Goal: Task Accomplishment & Management: Use online tool/utility

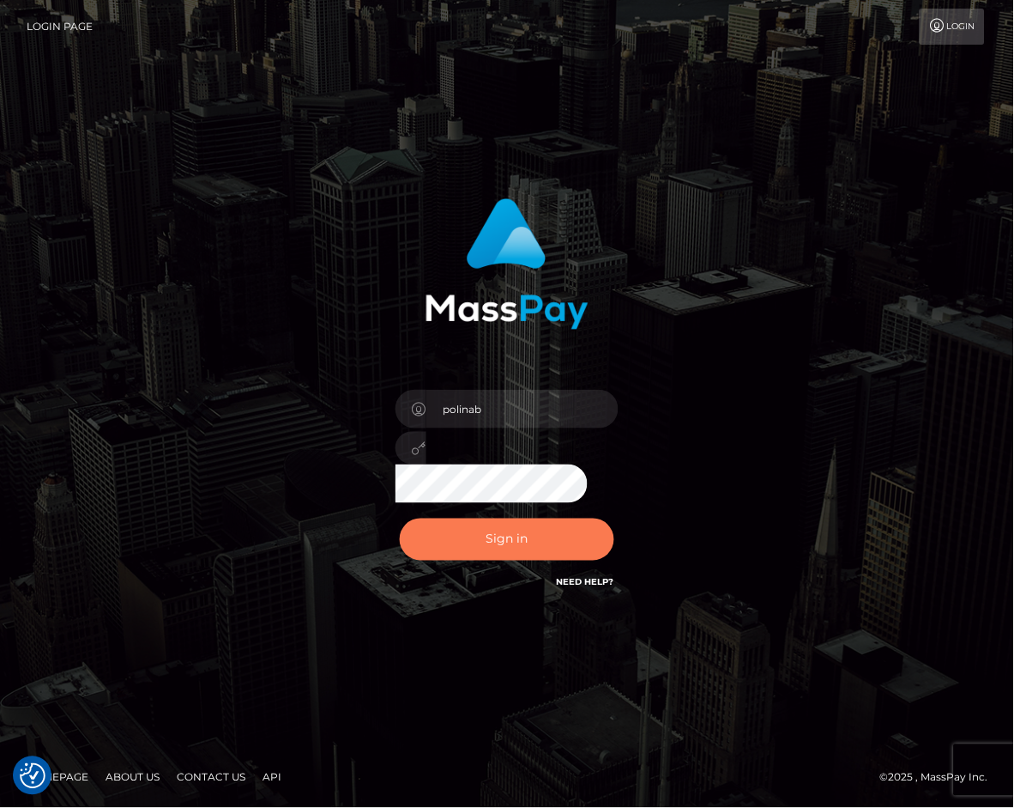
click at [496, 553] on button "Sign in" at bounding box center [507, 539] width 215 height 42
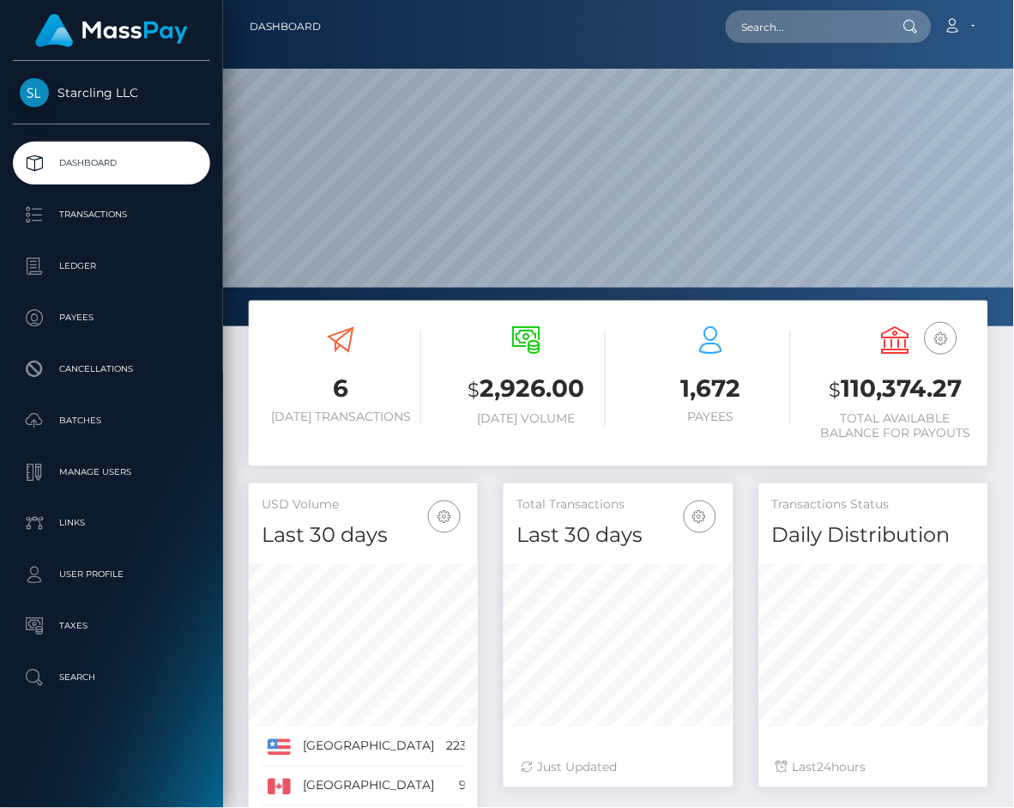
scroll to position [303, 228]
drag, startPoint x: 57, startPoint y: 256, endPoint x: 21, endPoint y: 263, distance: 36.9
click at [57, 257] on p "Ledger" at bounding box center [112, 266] width 184 height 26
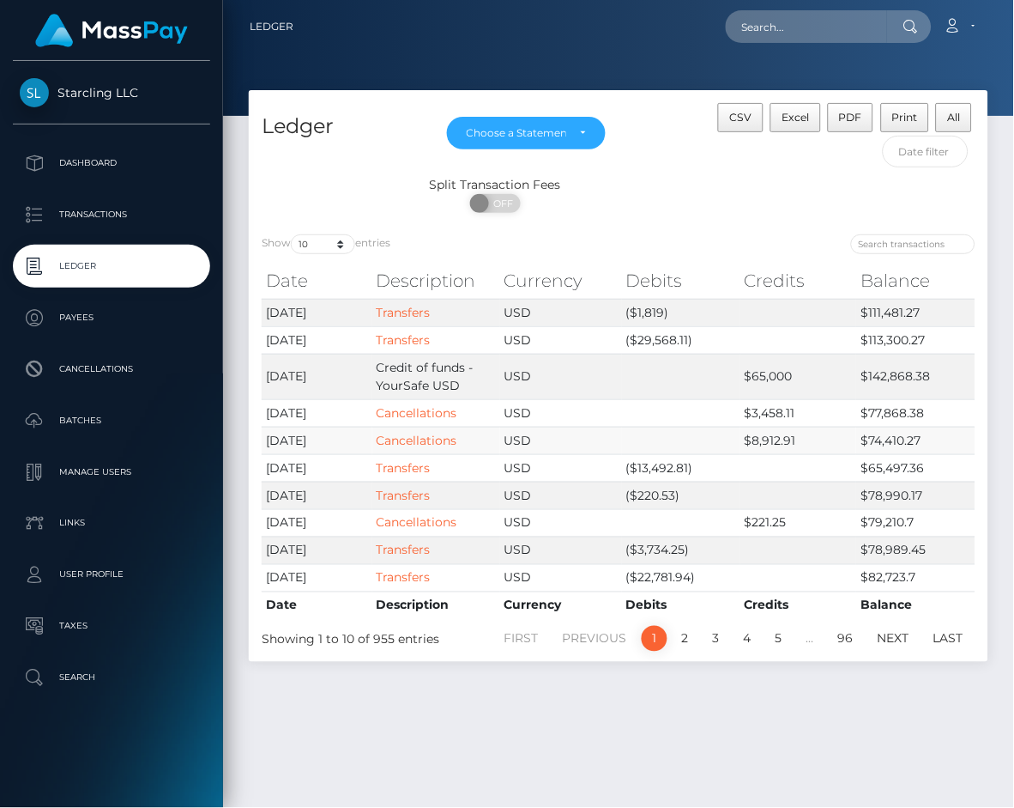
click at [810, 449] on td "$8,912.91" at bounding box center [799, 440] width 116 height 27
click at [435, 442] on link "Cancellations" at bounding box center [417, 440] width 81 height 15
click at [434, 411] on link "Cancellations" at bounding box center [417, 412] width 81 height 15
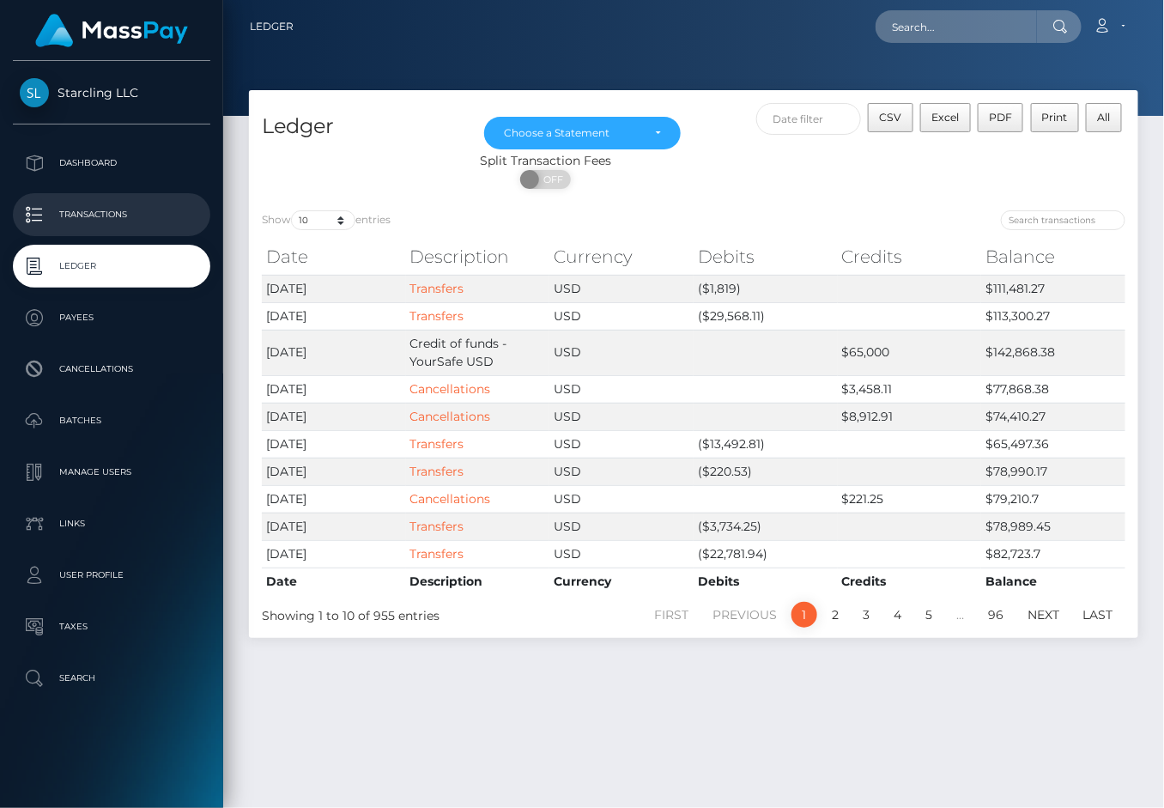
click at [93, 216] on p "Transactions" at bounding box center [112, 215] width 184 height 26
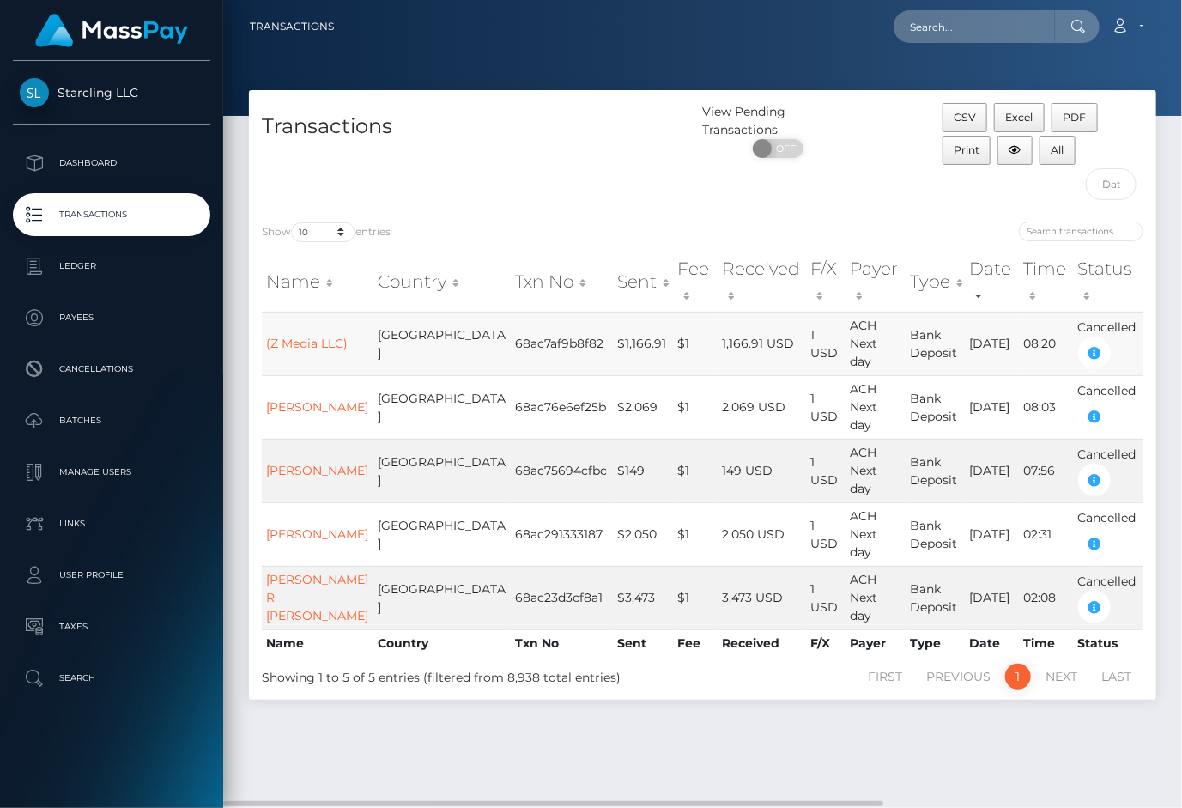
click at [717, 340] on td "1,166.91 USD" at bounding box center [761, 344] width 88 height 64
click at [278, 325] on body "Starcling LLC Dashboard Transactions Ledger Payees Cancellations" at bounding box center [591, 404] width 1182 height 808
click at [288, 336] on link "(Z Media LLC)" at bounding box center [307, 343] width 82 height 15
click at [429, 375] on td "[GEOGRAPHIC_DATA]" at bounding box center [441, 407] width 137 height 64
click at [337, 377] on td "[PERSON_NAME]" at bounding box center [318, 407] width 112 height 64
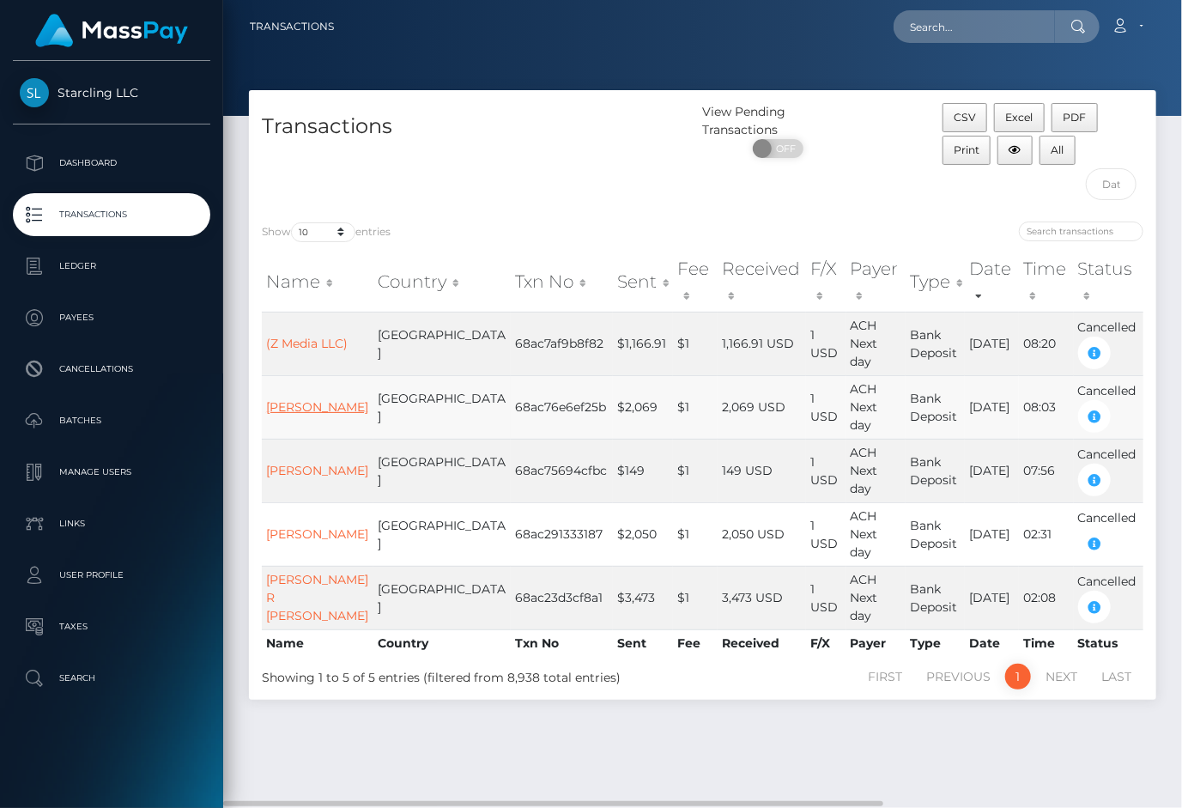
drag, startPoint x: 329, startPoint y: 377, endPoint x: 319, endPoint y: 377, distance: 9.4
click at [282, 381] on div "Internal User ID: Star-581352" at bounding box center [299, 384] width 172 height 50
click at [282, 380] on div "Internal User ID: Star-581352" at bounding box center [299, 384] width 172 height 50
click at [286, 378] on div "Internal User ID: Star-581352" at bounding box center [299, 384] width 172 height 50
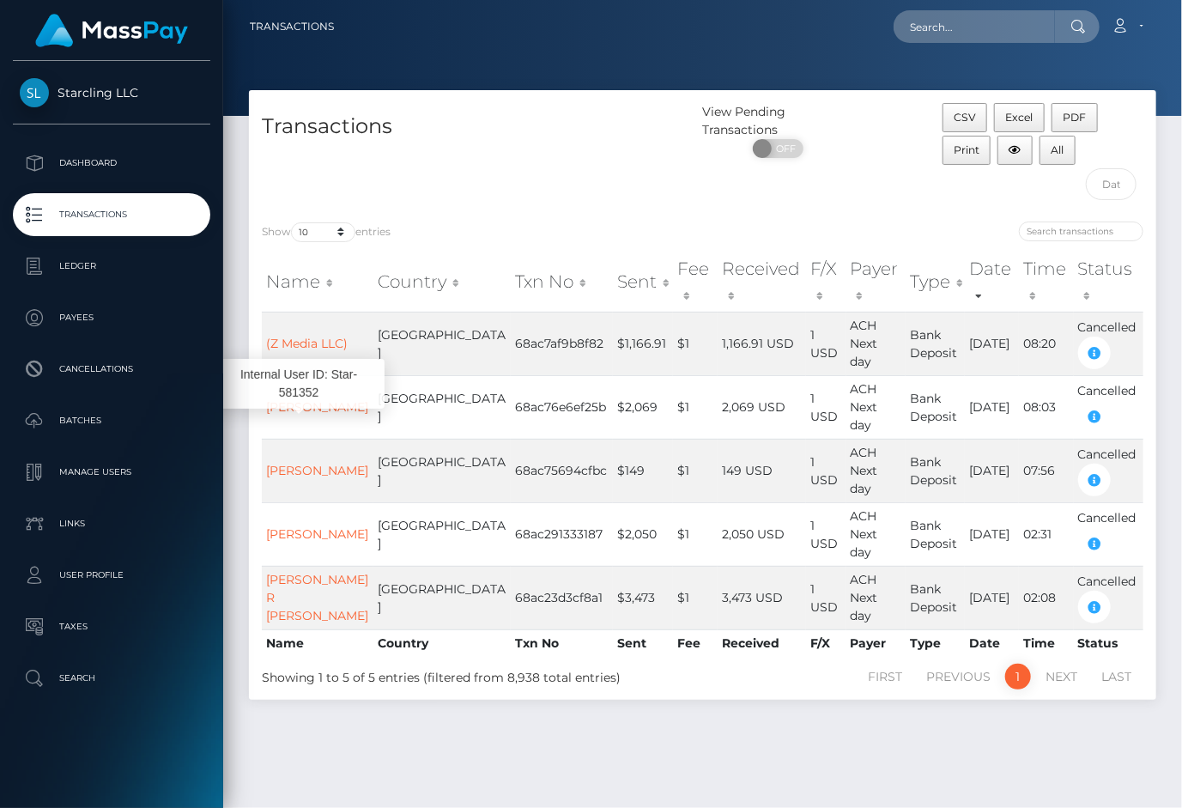
click at [301, 375] on div "Internal User ID: Star-581352" at bounding box center [299, 384] width 172 height 50
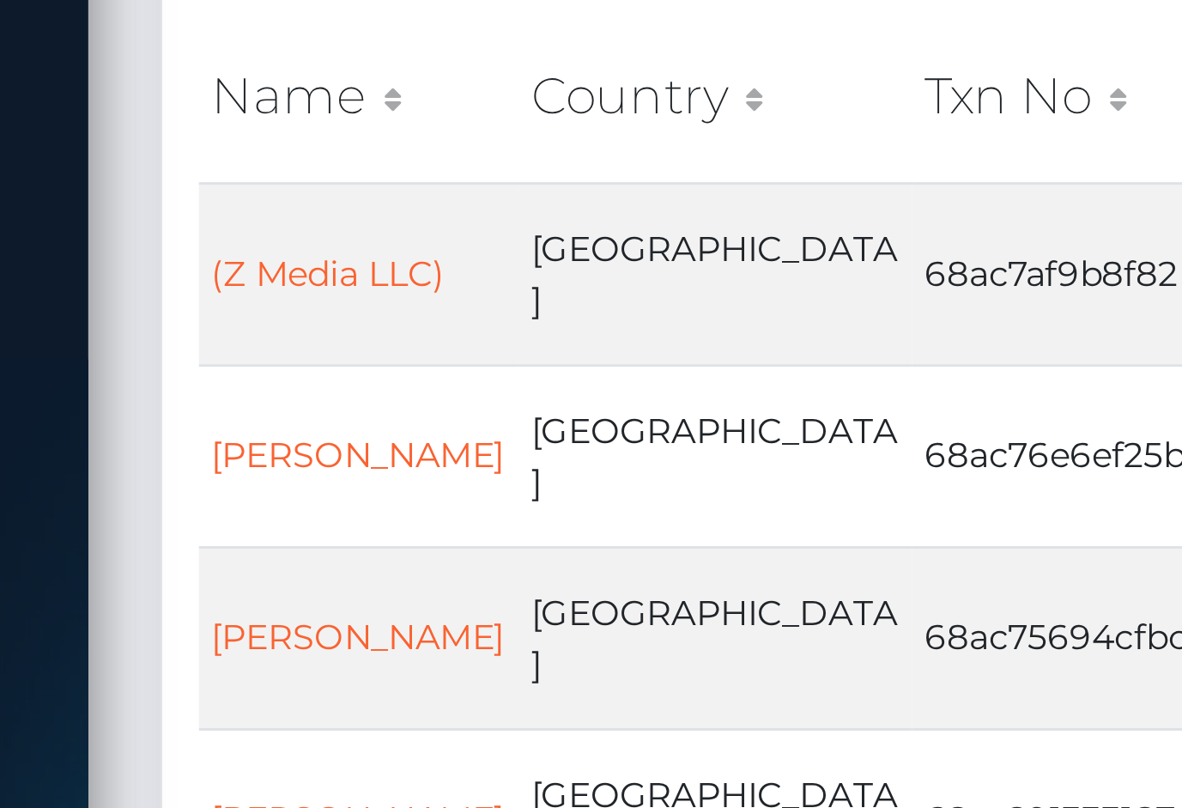
click at [291, 379] on div "Internal User ID: Star-581352" at bounding box center [299, 384] width 172 height 50
click at [312, 380] on div "Internal User ID: Star-581352" at bounding box center [299, 384] width 172 height 50
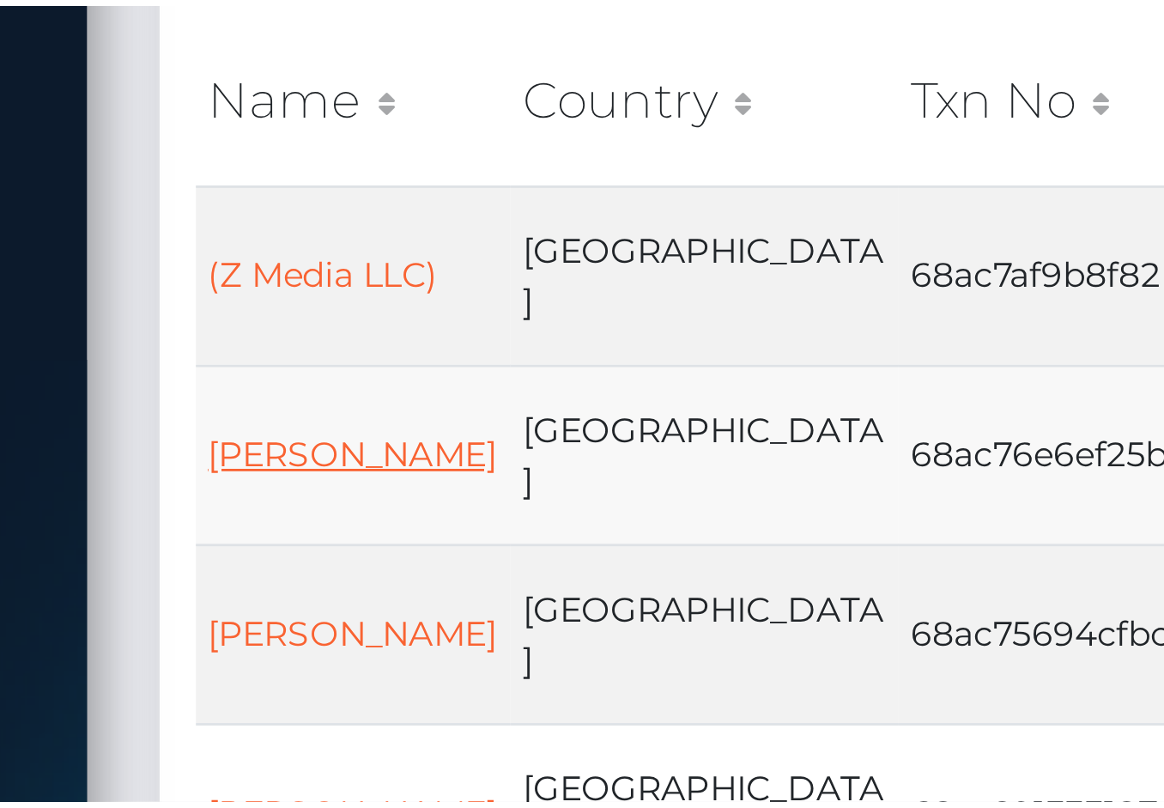
scroll to position [44, 0]
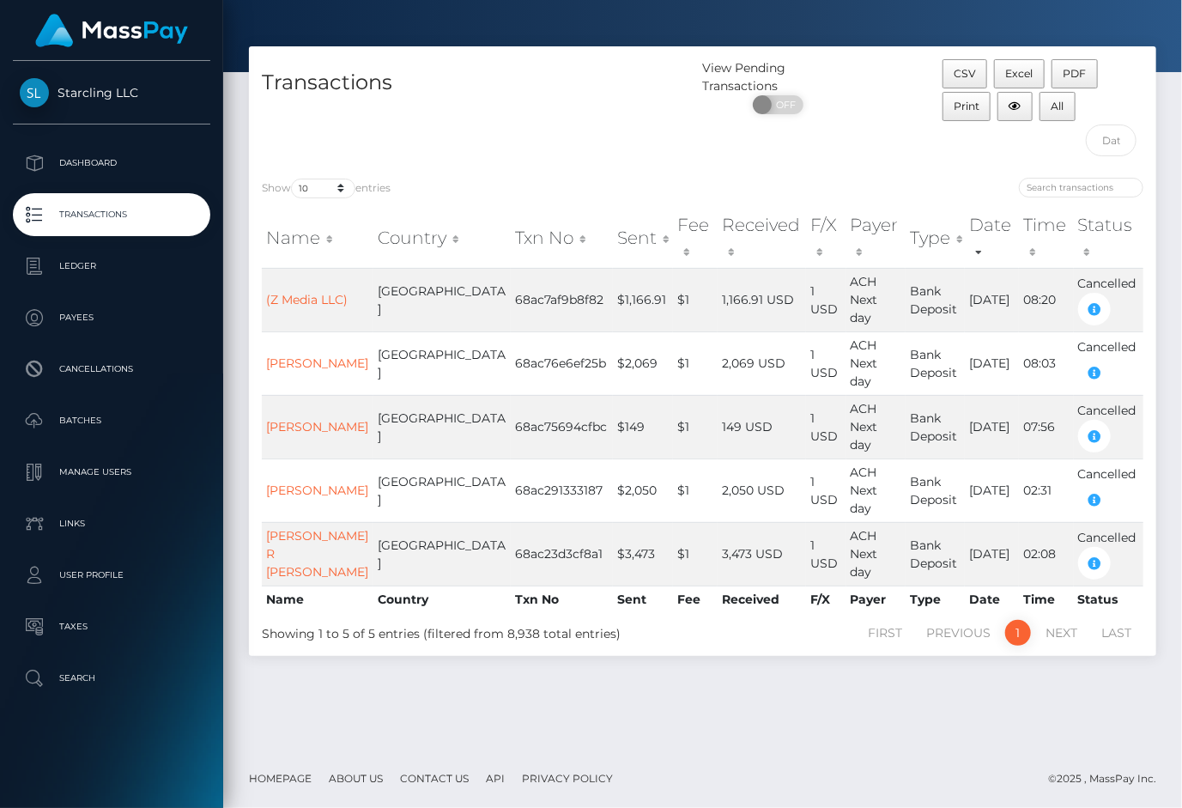
click at [275, 402] on div "Internal User ID: Star-1886457" at bounding box center [301, 372] width 172 height 61
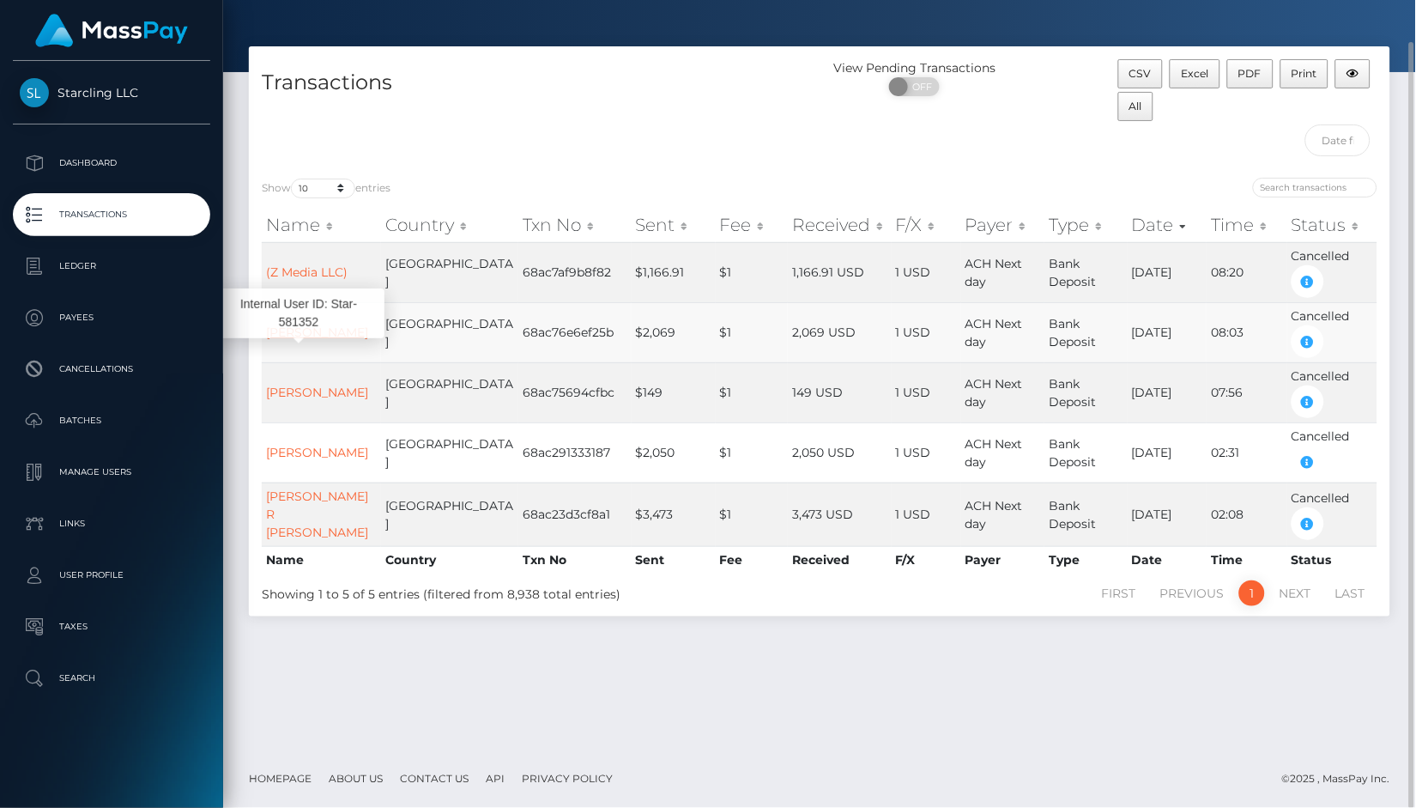
click at [314, 336] on link "Inelia Benz" at bounding box center [317, 331] width 102 height 15
click at [318, 384] on link "Christopher Spain" at bounding box center [317, 391] width 102 height 15
click at [315, 445] on link "Sobeida C Lagrange" at bounding box center [317, 452] width 102 height 15
click at [301, 504] on link "Drake R Murphy" at bounding box center [317, 513] width 102 height 51
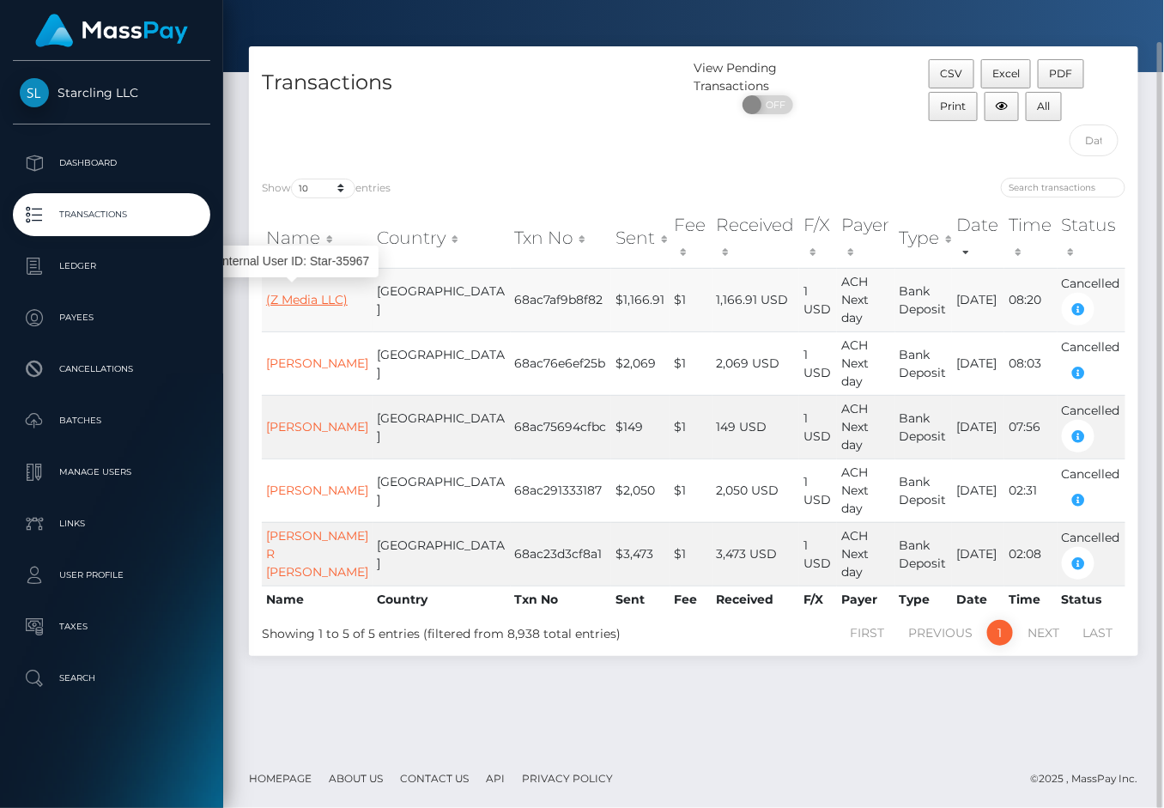
click at [289, 293] on link "(Z Media LLC)" at bounding box center [307, 299] width 82 height 15
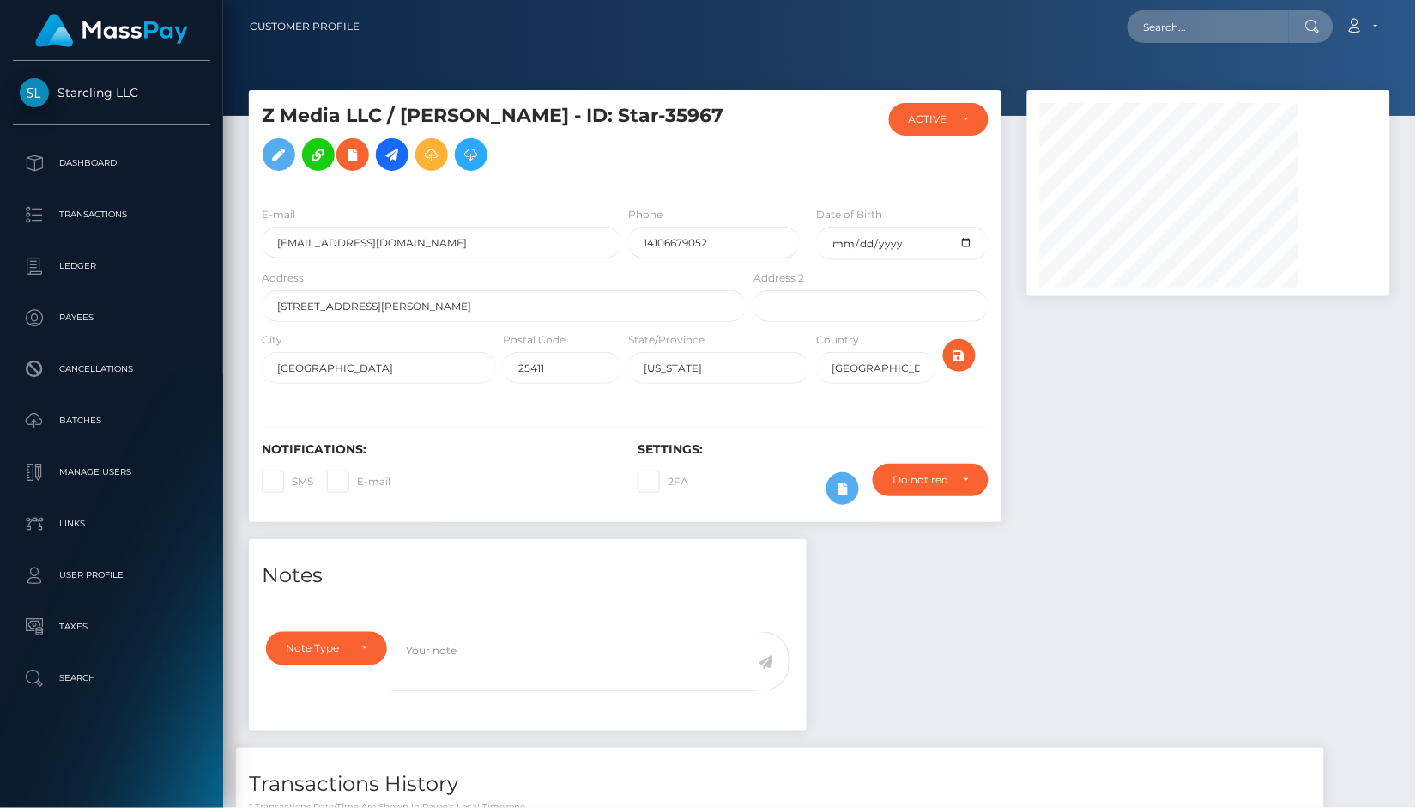
scroll to position [206, 362]
drag, startPoint x: 264, startPoint y: 118, endPoint x: 363, endPoint y: 160, distance: 107.3
click at [363, 160] on h5 "Z Media LLC / [PERSON_NAME] - ID: Star-35967" at bounding box center [499, 141] width 475 height 76
copy h5 "Z Media LLC / [PERSON_NAME] - ID: Star-35967"
drag, startPoint x: 1231, startPoint y: 373, endPoint x: 965, endPoint y: 46, distance: 421.5
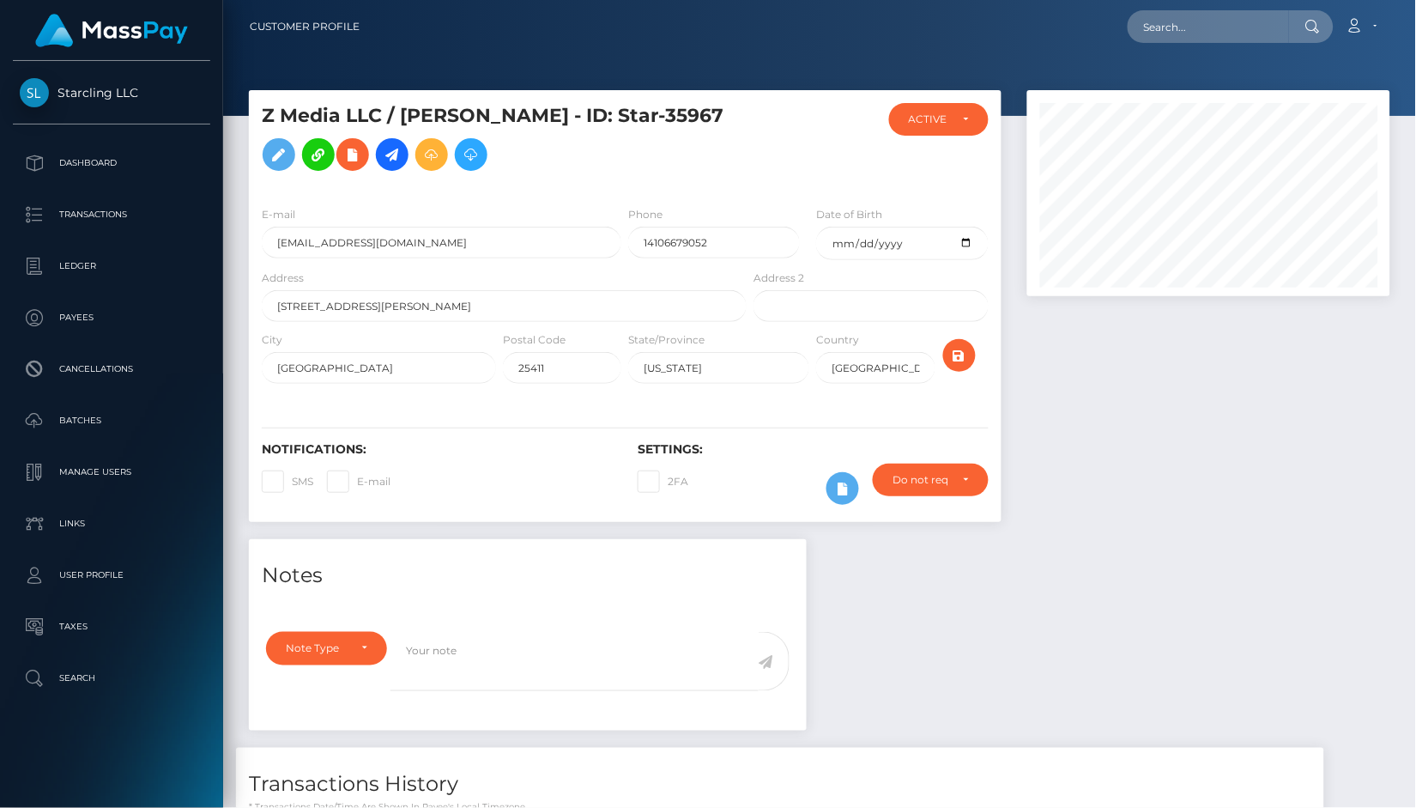
click at [1181, 373] on div at bounding box center [1208, 314] width 389 height 449
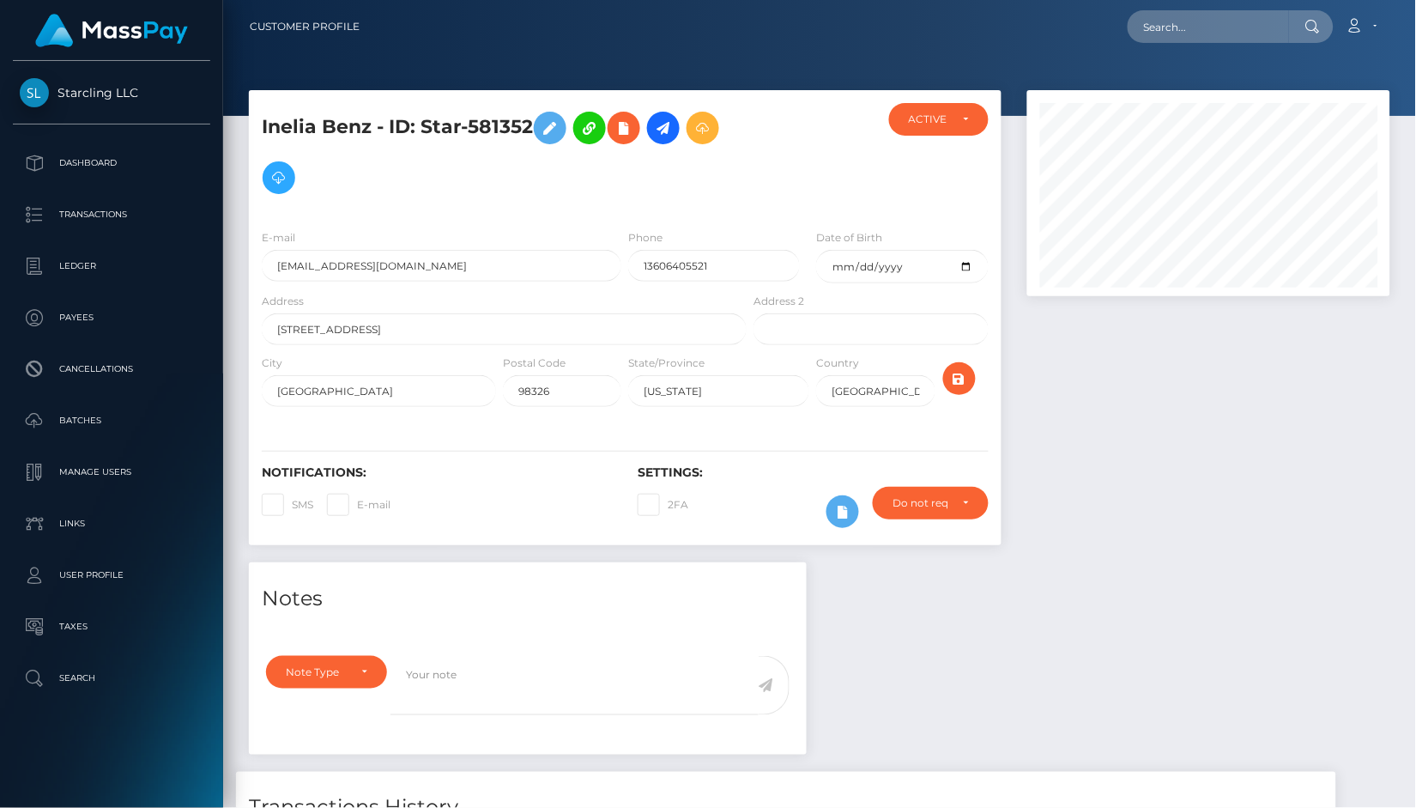
scroll to position [206, 362]
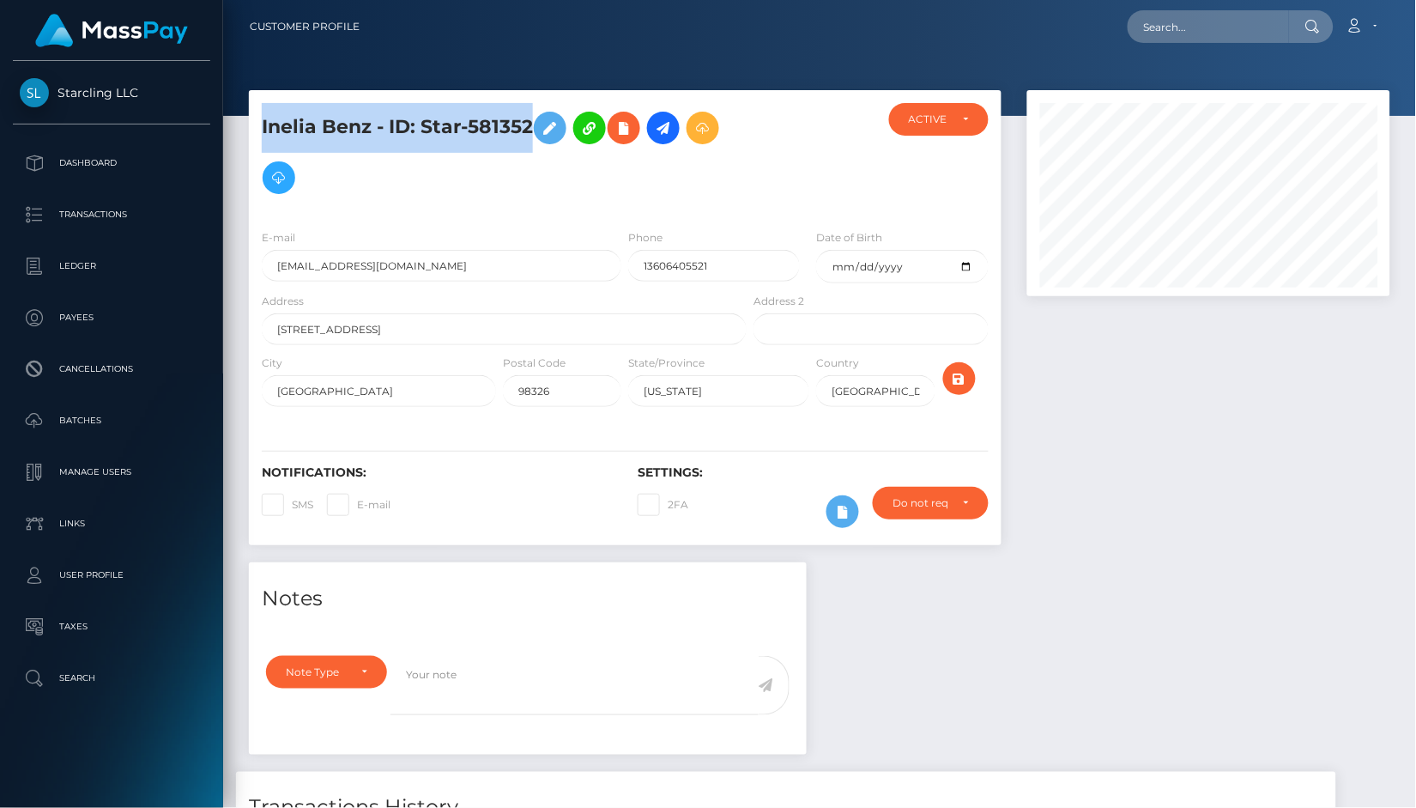
drag, startPoint x: 260, startPoint y: 121, endPoint x: 530, endPoint y: 122, distance: 270.3
click at [530, 122] on div "Inelia Benz - ID: Star-581352" at bounding box center [499, 159] width 501 height 112
copy h5 "Inelia Benz - ID: Star-581352"
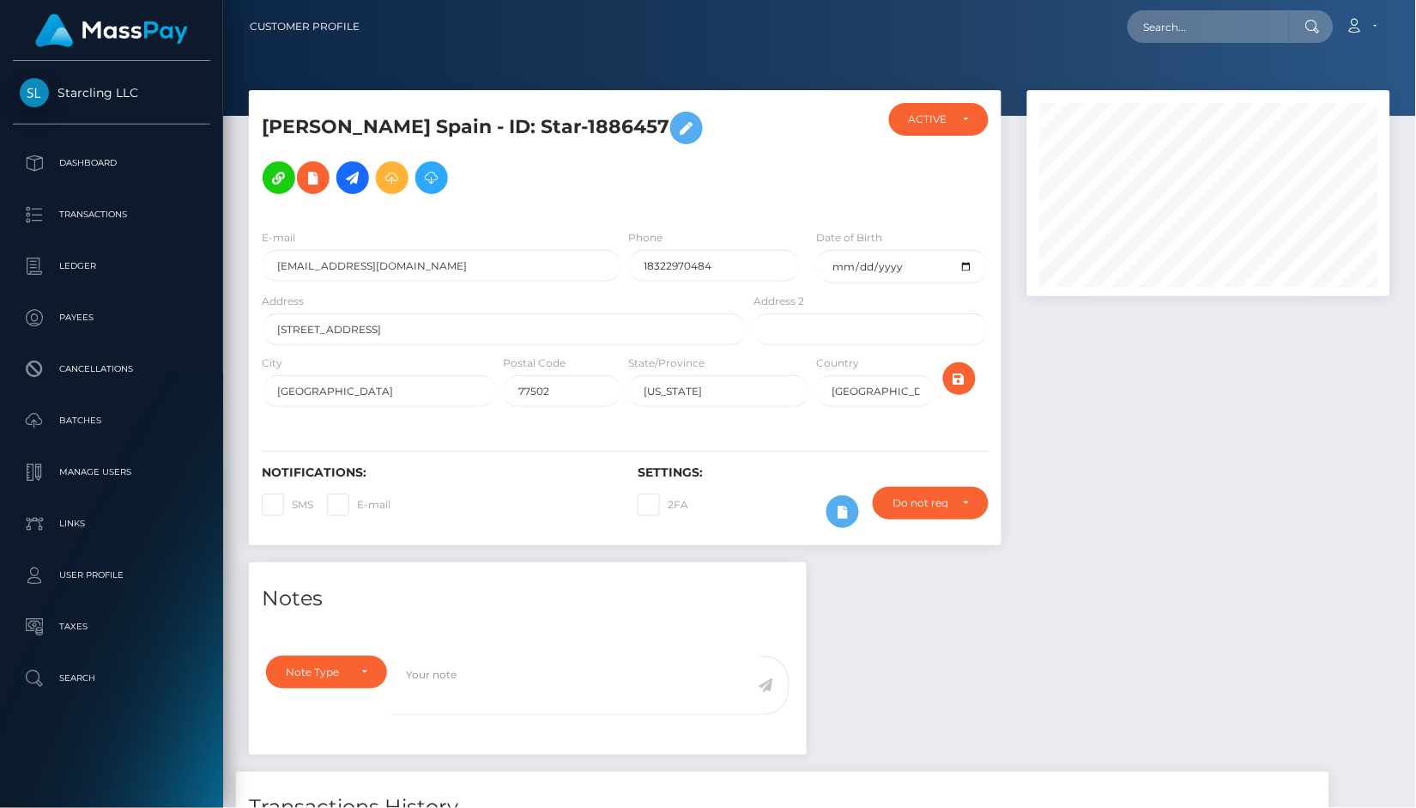
scroll to position [206, 362]
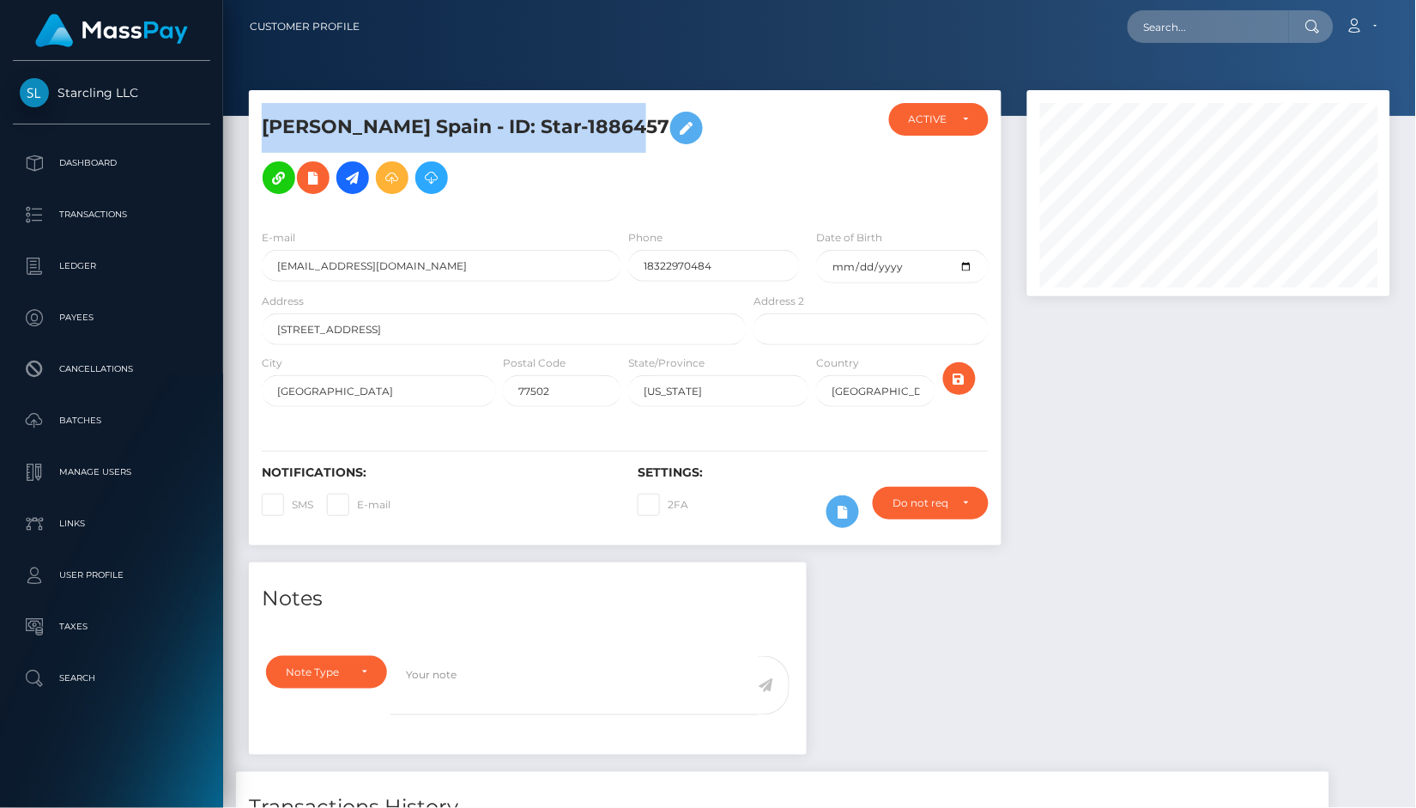
drag, startPoint x: 263, startPoint y: 123, endPoint x: 609, endPoint y: 123, distance: 346.7
click at [609, 123] on h5 "[PERSON_NAME] Spain - ID: Star-1886457" at bounding box center [499, 153] width 475 height 100
copy h5 "[PERSON_NAME] Spain - ID: Star-1886457"
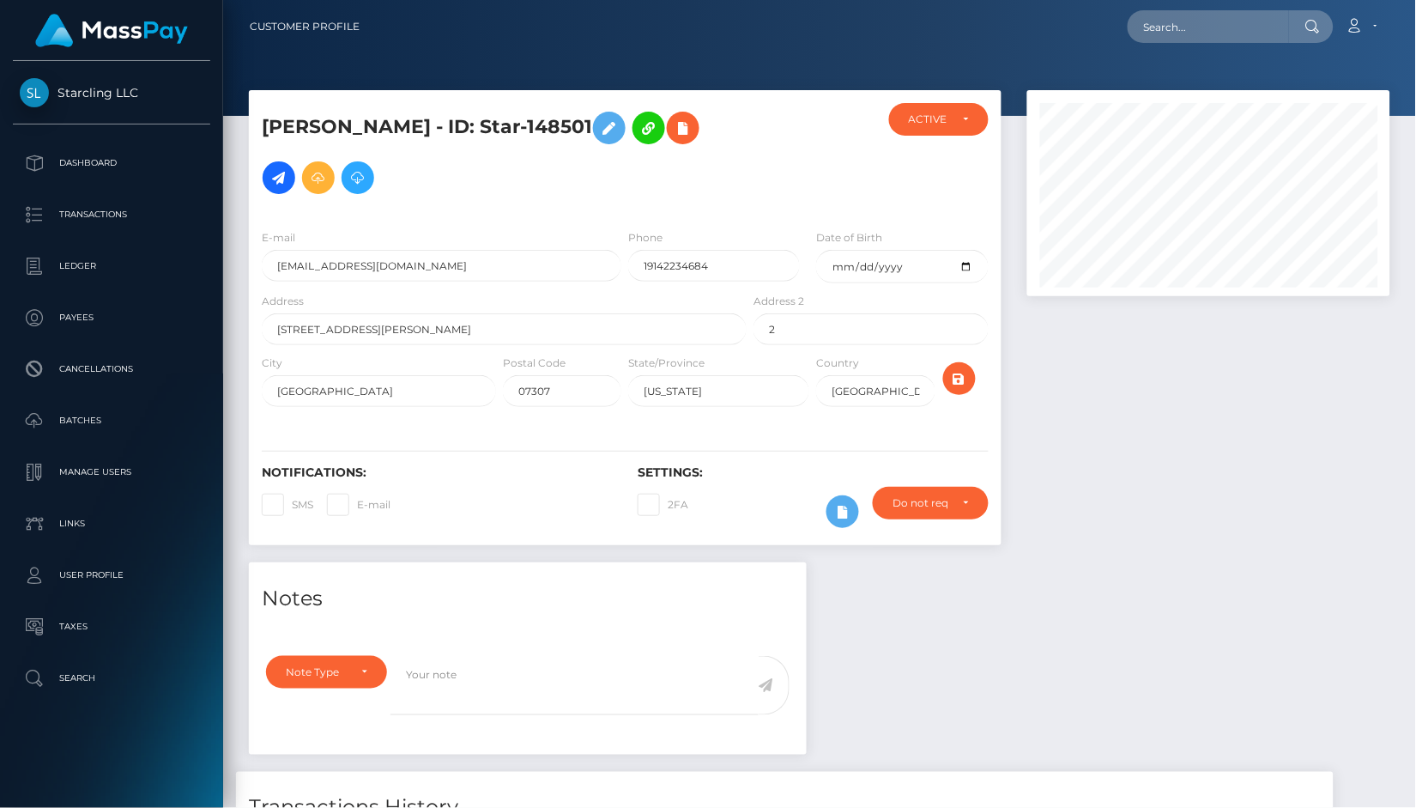
scroll to position [206, 362]
drag, startPoint x: 265, startPoint y: 129, endPoint x: 619, endPoint y: 129, distance: 353.6
click at [619, 129] on h5 "Sobeida C Lagrange - ID: Star-148501" at bounding box center [499, 153] width 475 height 100
copy h5 "Sobeida C Lagrange - ID: Star-148501"
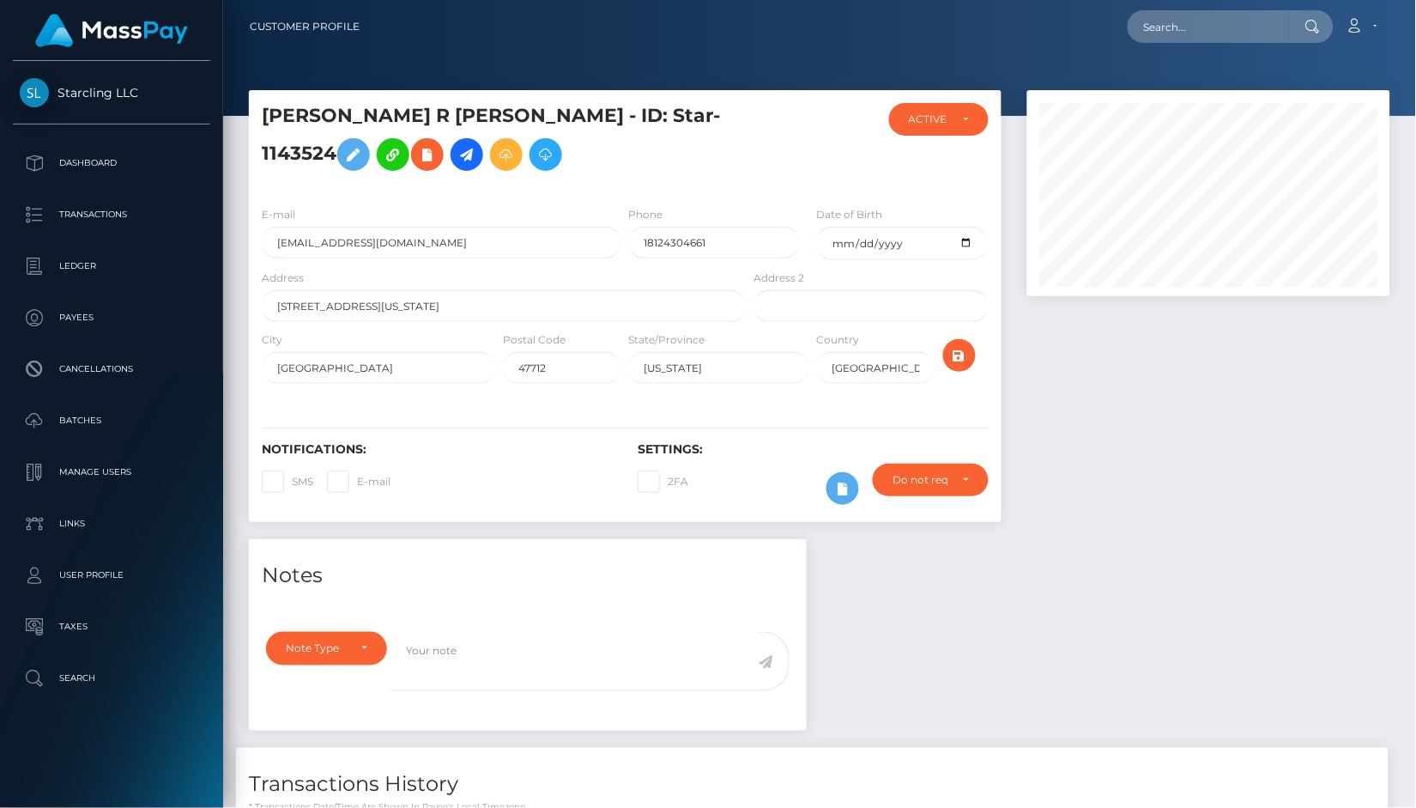
scroll to position [206, 362]
drag, startPoint x: 360, startPoint y: 127, endPoint x: 590, endPoint y: 127, distance: 230.0
click at [590, 127] on h5 "[PERSON_NAME] R [PERSON_NAME] - ID: Star-1143524" at bounding box center [499, 141] width 475 height 76
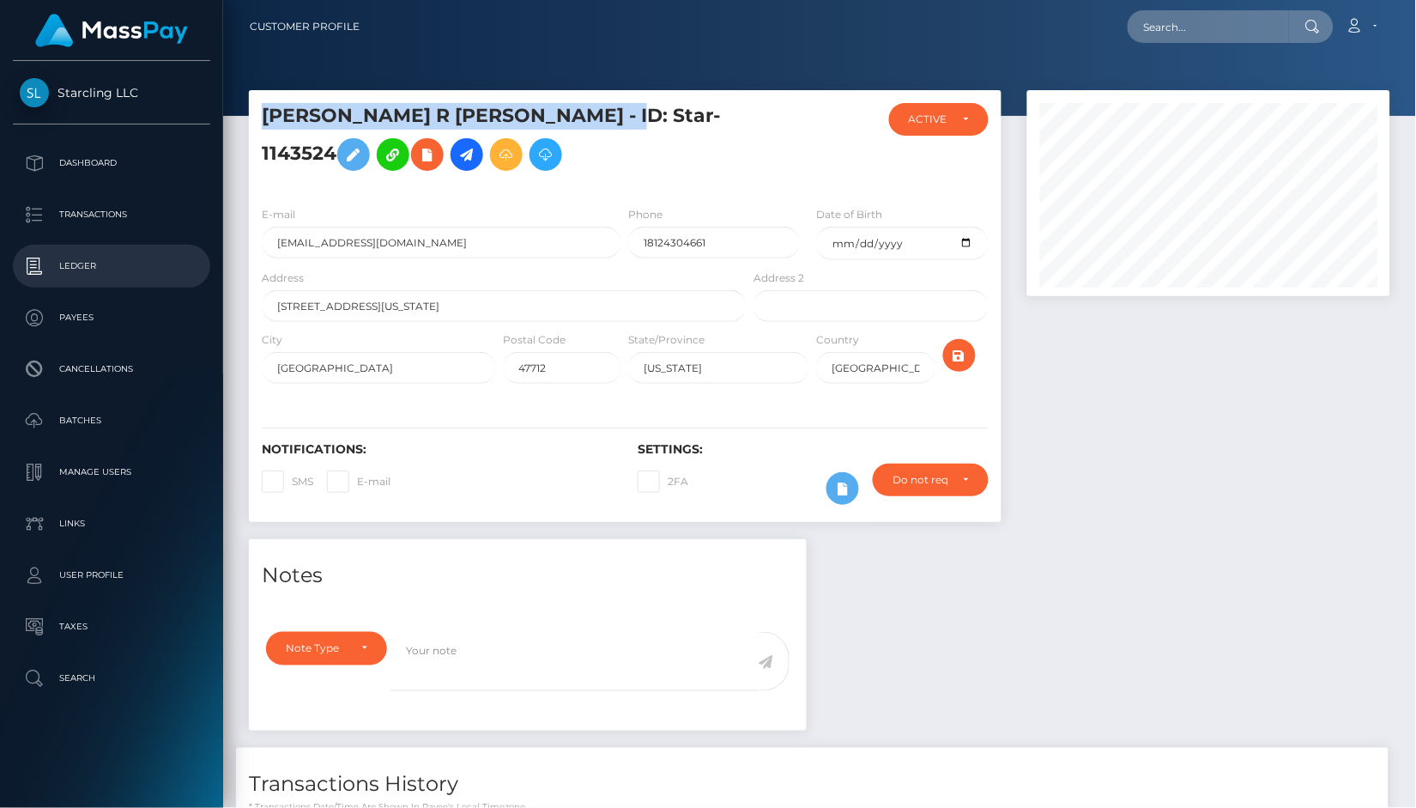
copy h5 "[PERSON_NAME] R [PERSON_NAME] - ID: Star-1143524"
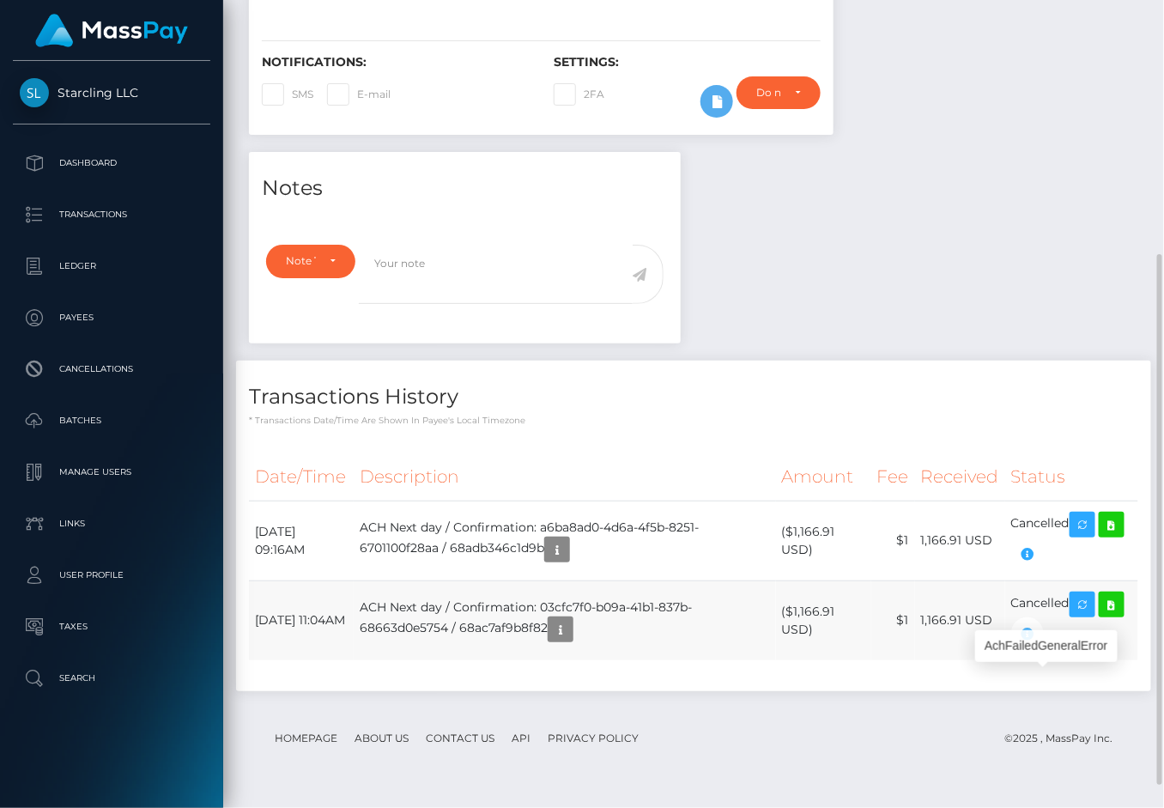
scroll to position [206, 280]
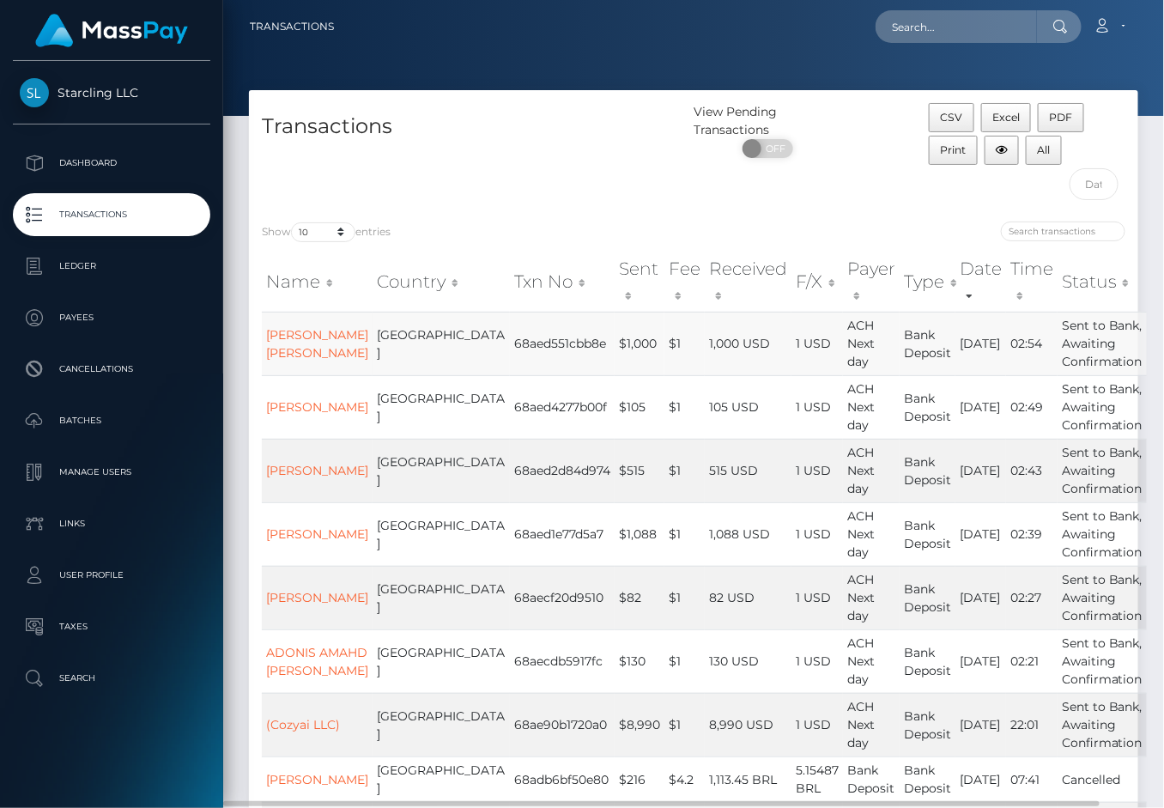
click at [955, 353] on td "08/27/25" at bounding box center [980, 344] width 51 height 64
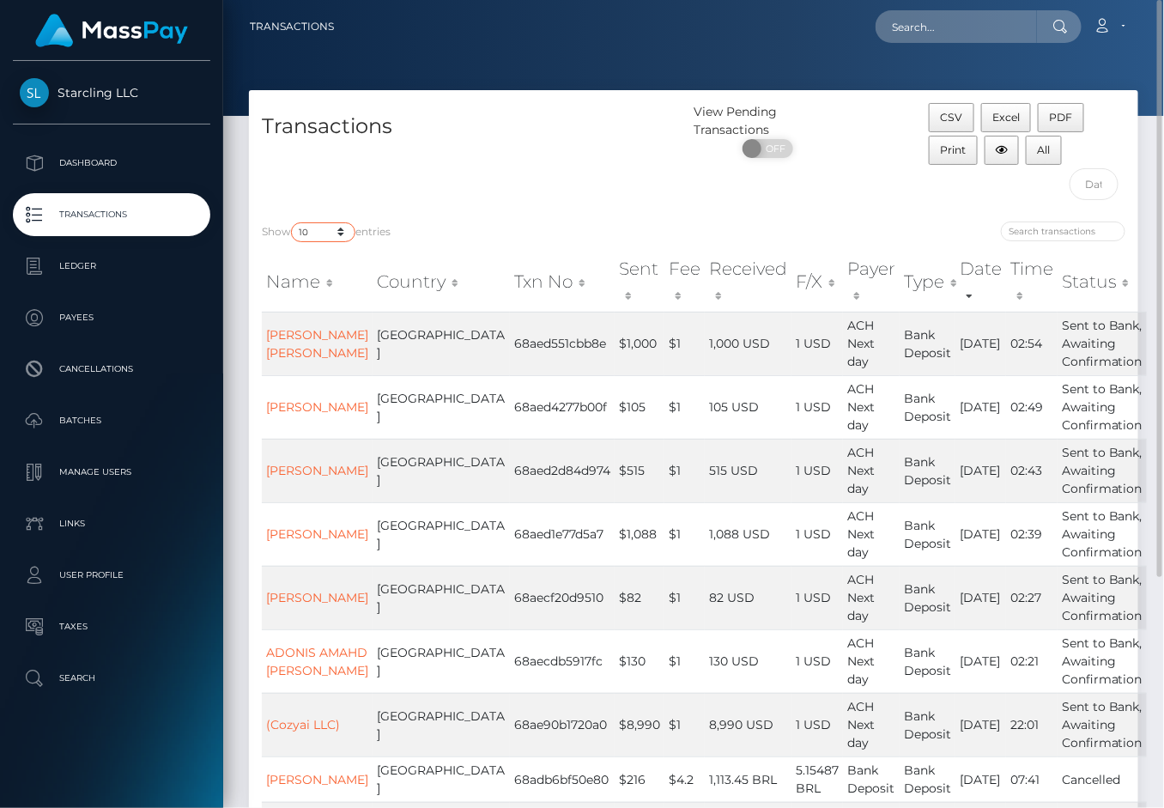
click at [341, 238] on select "10 25 50 100 250 500 1,000 3,500" at bounding box center [323, 232] width 64 height 20
select select "50"
click at [293, 223] on select "10 25 50 100 250 500 1,000 3,500" at bounding box center [323, 232] width 64 height 20
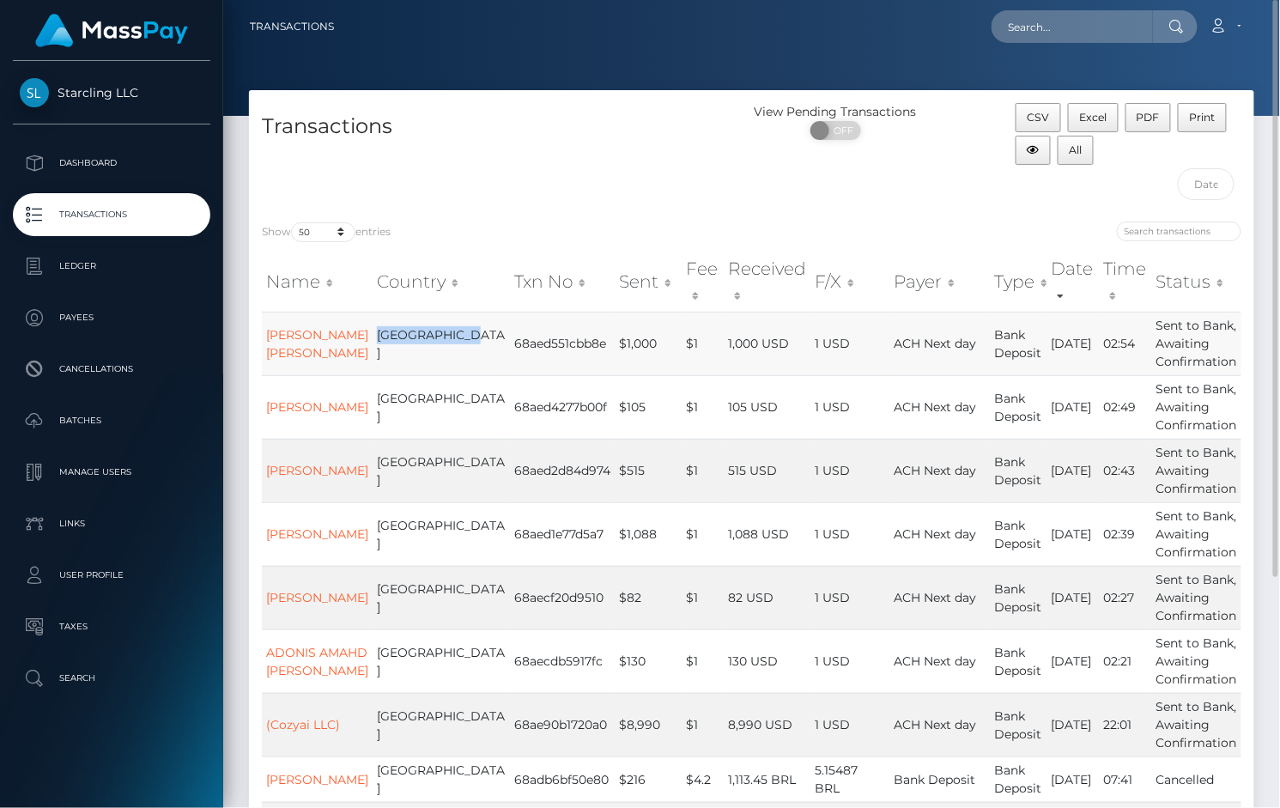
drag, startPoint x: 357, startPoint y: 338, endPoint x: 390, endPoint y: 361, distance: 40.7
click at [390, 361] on td "[GEOGRAPHIC_DATA]" at bounding box center [440, 344] width 137 height 64
copy td "[GEOGRAPHIC_DATA]"
click at [512, 361] on td "68aed551cbb8e" at bounding box center [562, 344] width 105 height 64
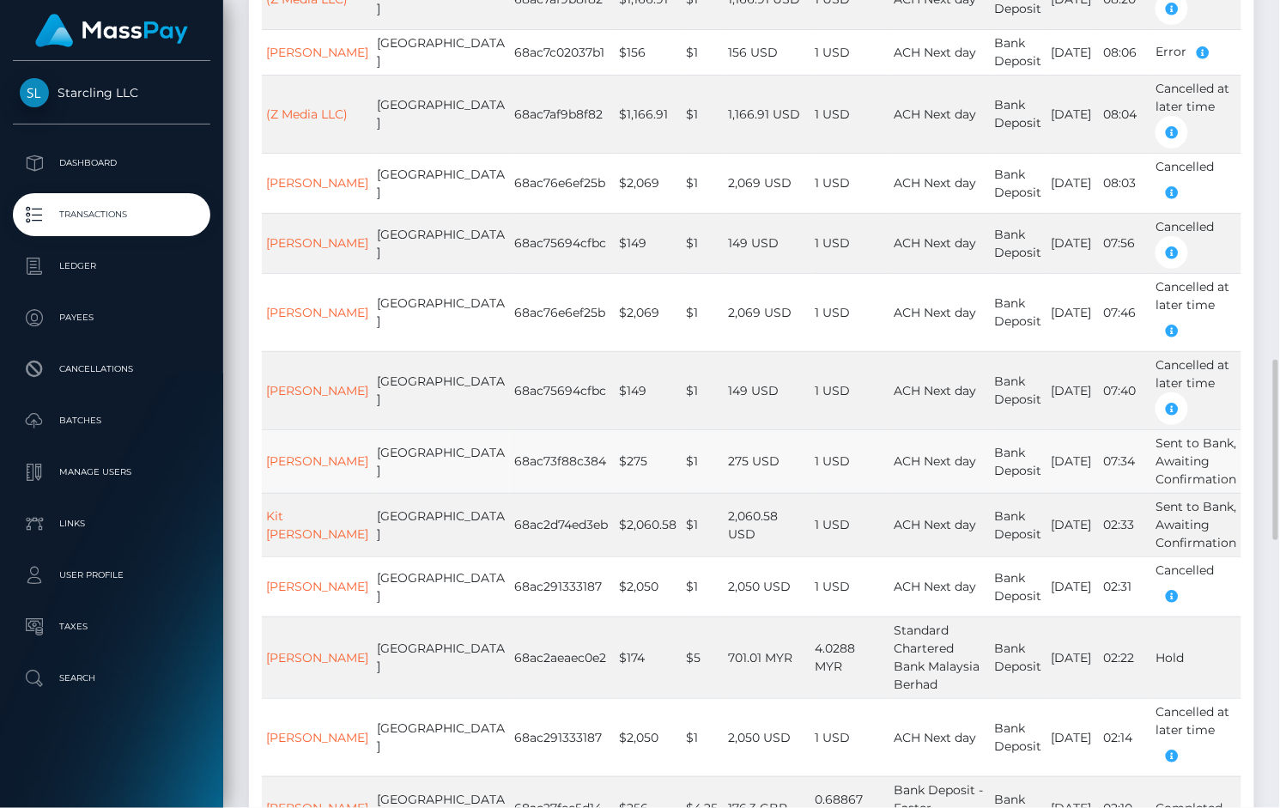
scroll to position [1598, 0]
click at [811, 536] on td "1 USD" at bounding box center [850, 525] width 79 height 64
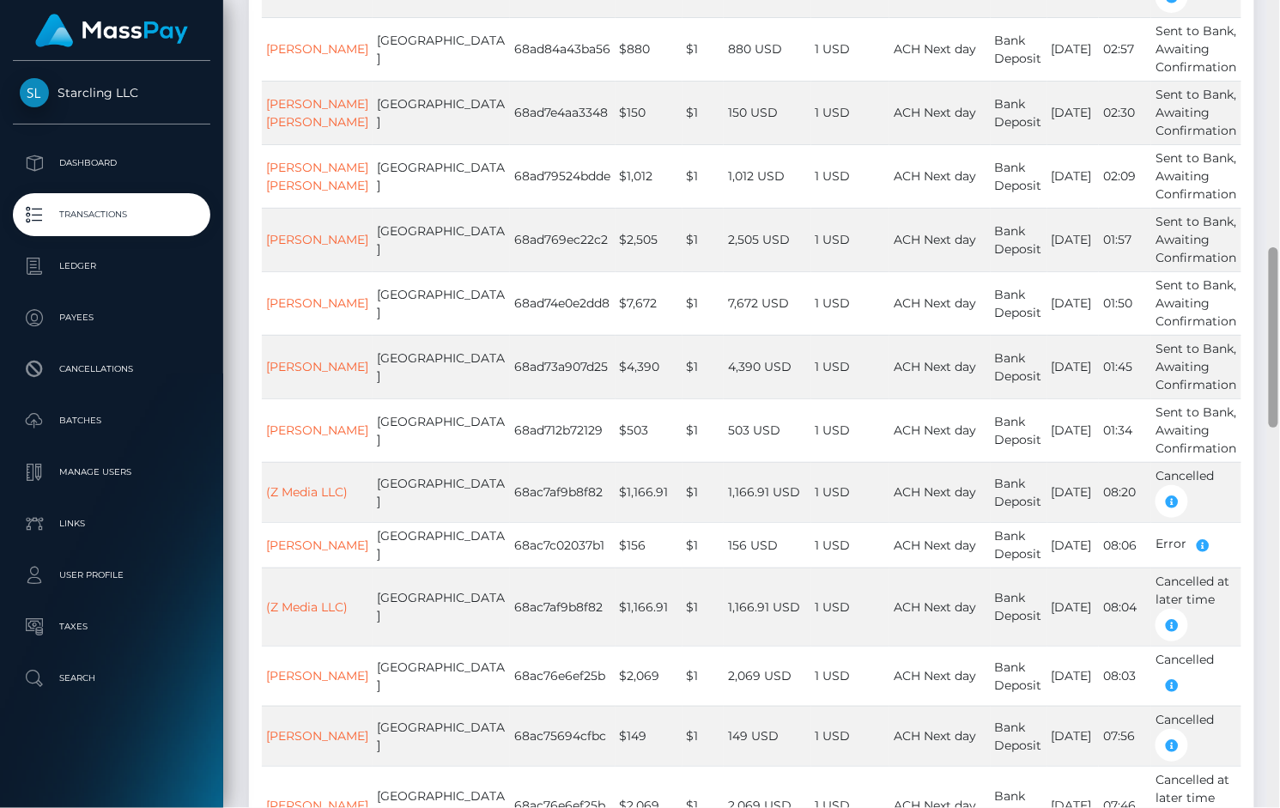
scroll to position [1097, 0]
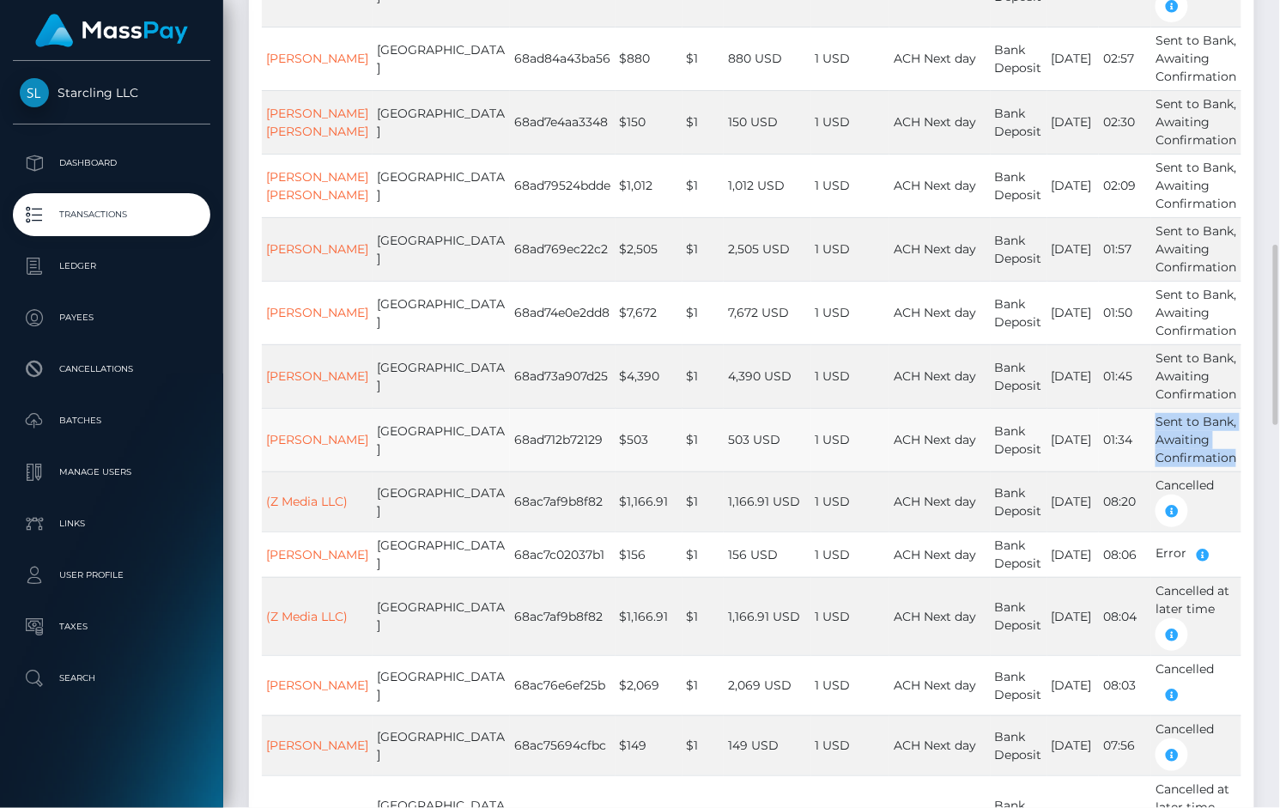
drag, startPoint x: 1154, startPoint y: 439, endPoint x: 1228, endPoint y: 476, distance: 82.5
click at [1163, 471] on td "Sent to Bank, Awaiting Confirmation" at bounding box center [1196, 440] width 90 height 64
copy td "Sent to Bank, Awaiting Confirmation"
click at [1124, 453] on td "01:34" at bounding box center [1124, 440] width 52 height 64
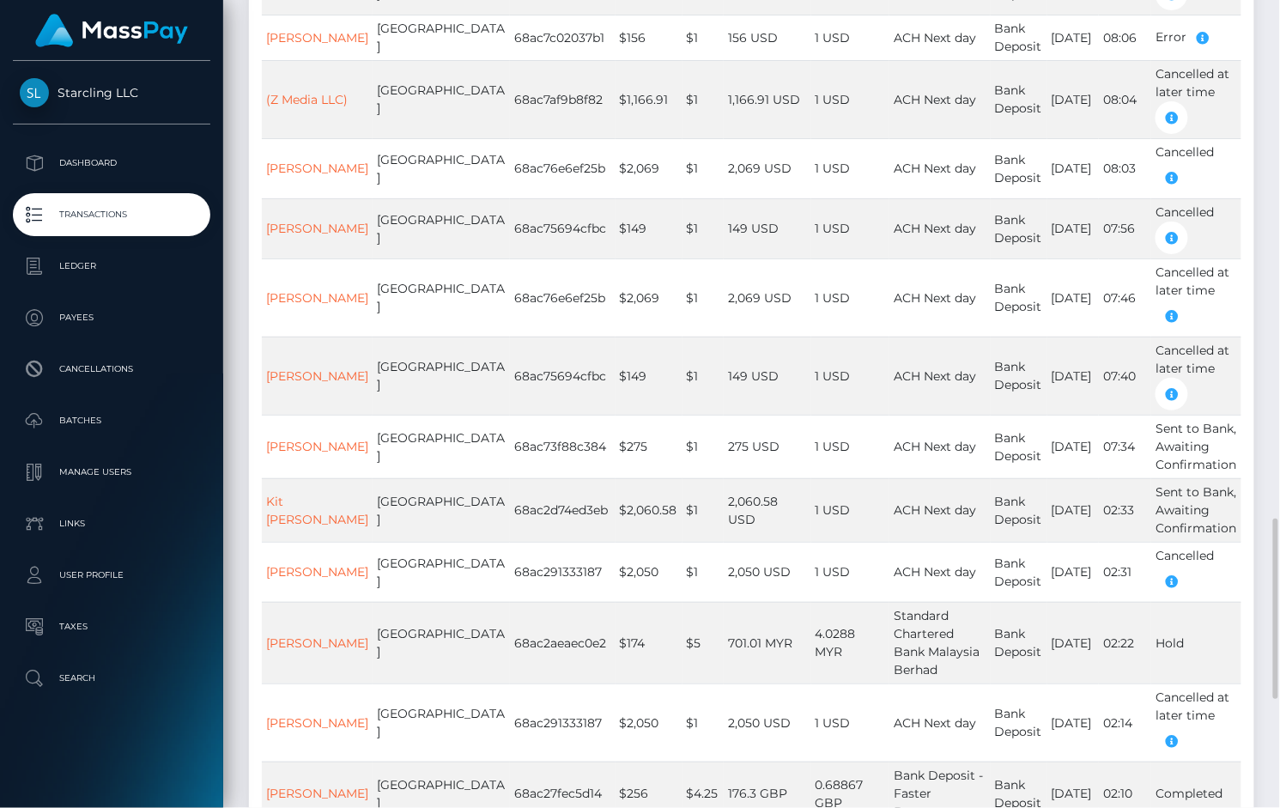
scroll to position [2130, 0]
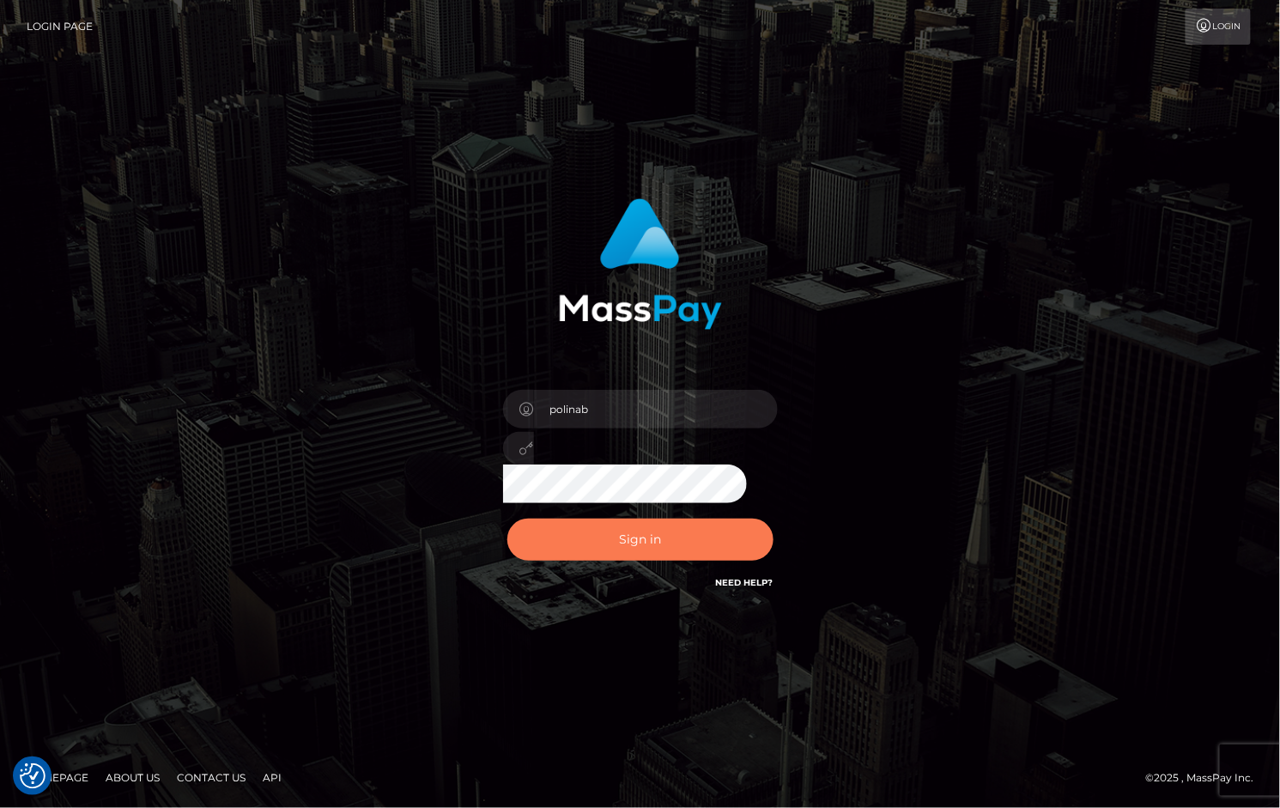
click at [608, 544] on button "Sign in" at bounding box center [640, 539] width 266 height 42
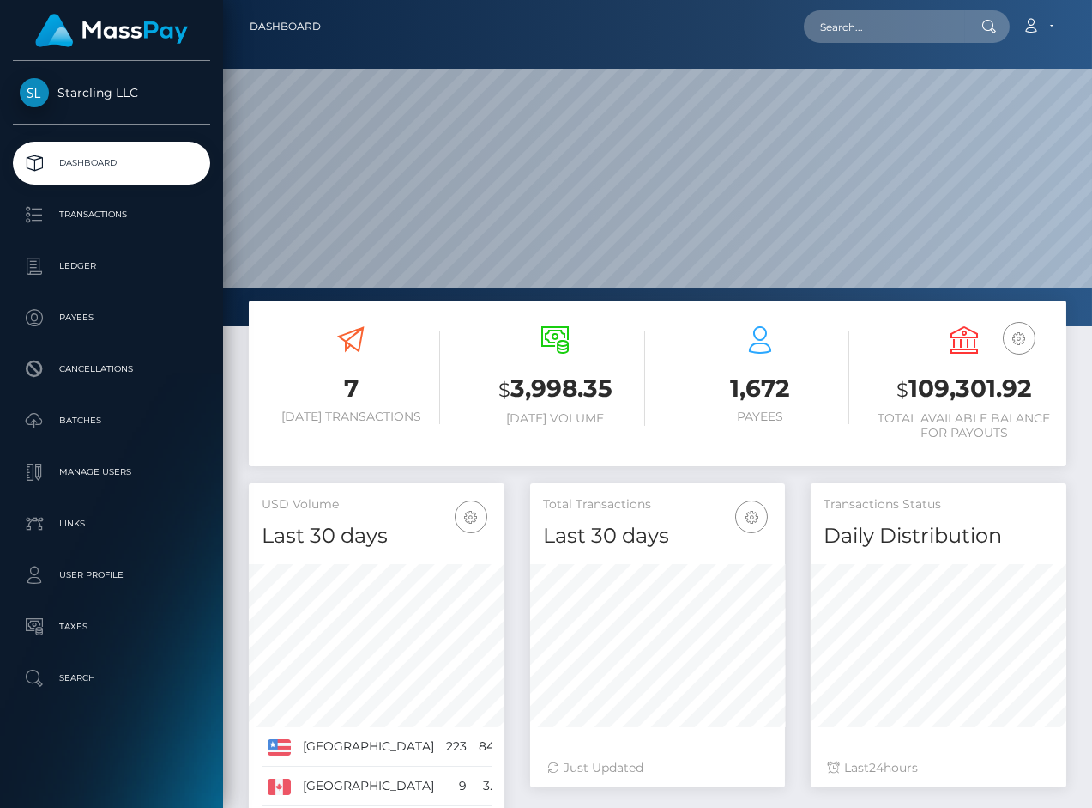
scroll to position [303, 255]
paste input "129599"
click at [901, 27] on input "text" at bounding box center [884, 26] width 161 height 33
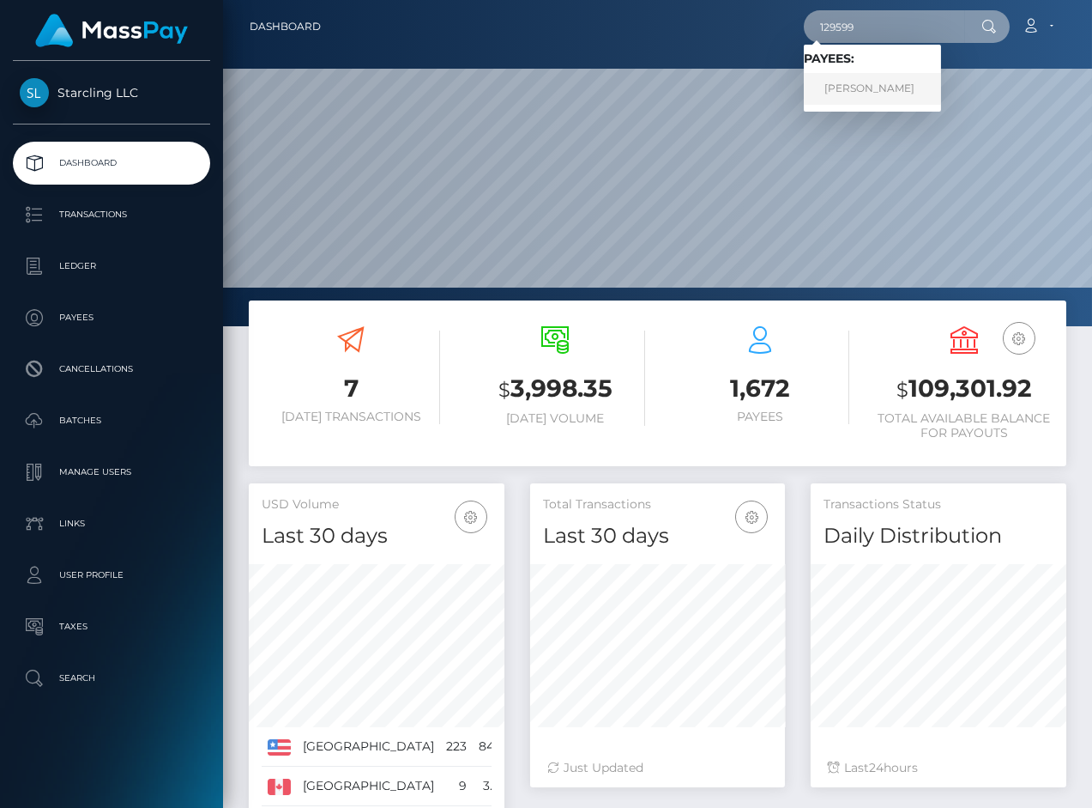
type input "129599"
click at [860, 83] on link "Abel Ruiz" at bounding box center [872, 89] width 137 height 32
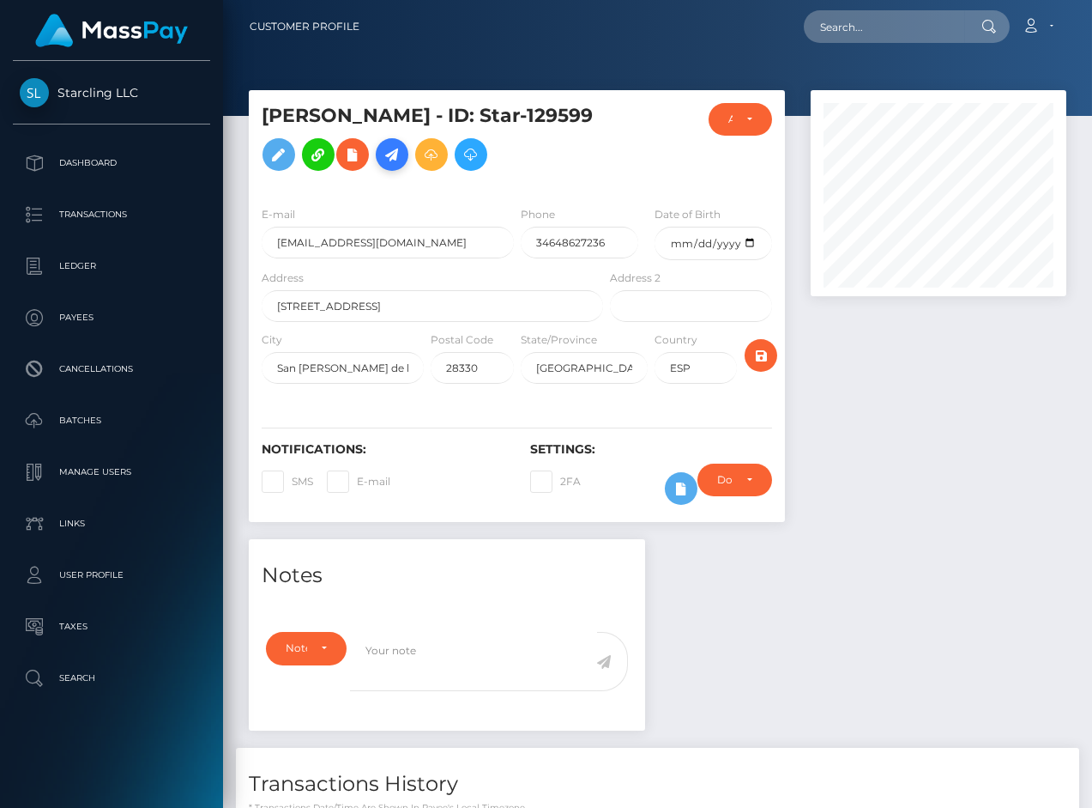
scroll to position [206, 255]
click at [382, 166] on icon at bounding box center [392, 154] width 21 height 21
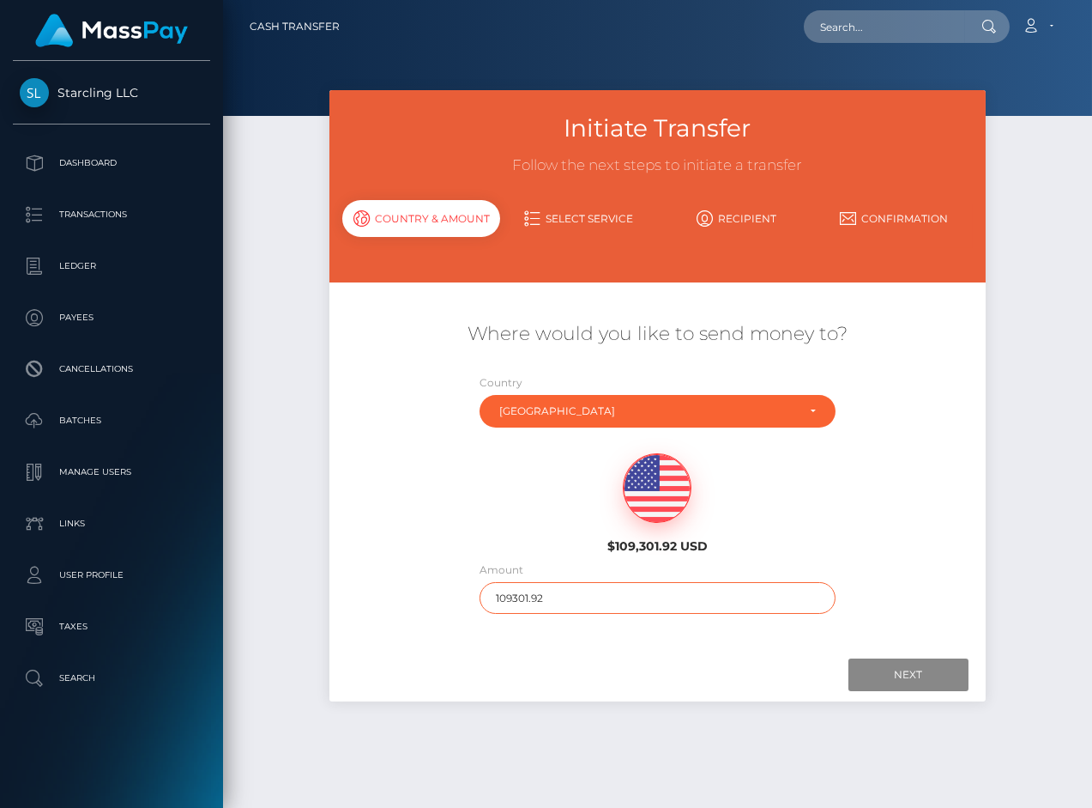
click at [556, 597] on input "109301.92" at bounding box center [658, 598] width 357 height 32
type input "1500"
click at [911, 646] on div "Where would you like to send money to? Country Abkhazia [GEOGRAPHIC_DATA] [GEOG…" at bounding box center [658, 465] width 656 height 366
click at [901, 677] on input "Next" at bounding box center [909, 674] width 120 height 33
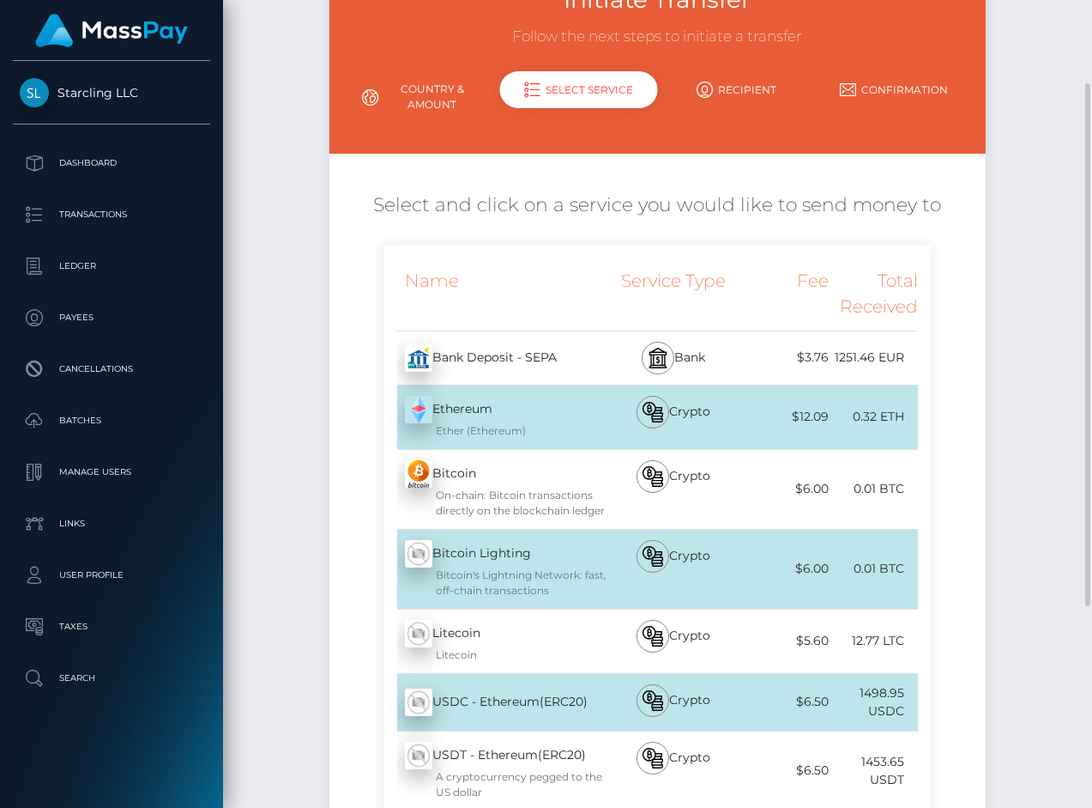
scroll to position [257, 0]
